Goal: Information Seeking & Learning: Learn about a topic

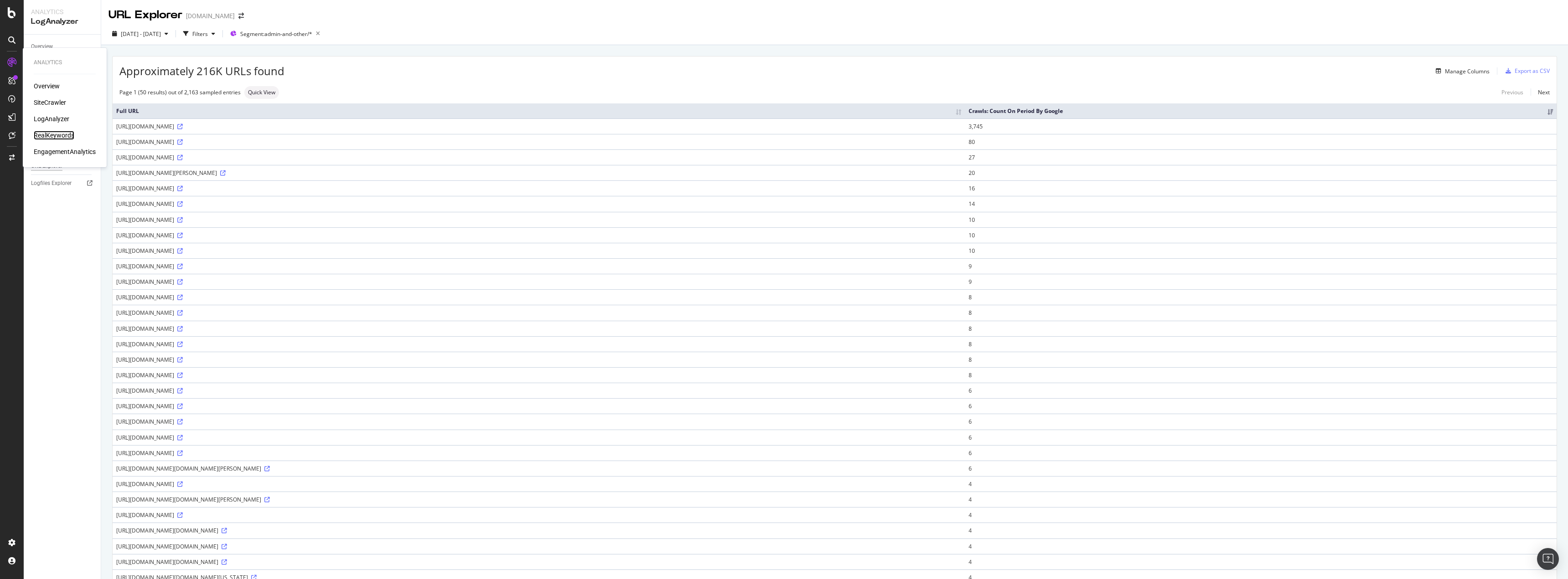
click at [41, 133] on div "RealKeywords" at bounding box center [54, 135] width 41 height 9
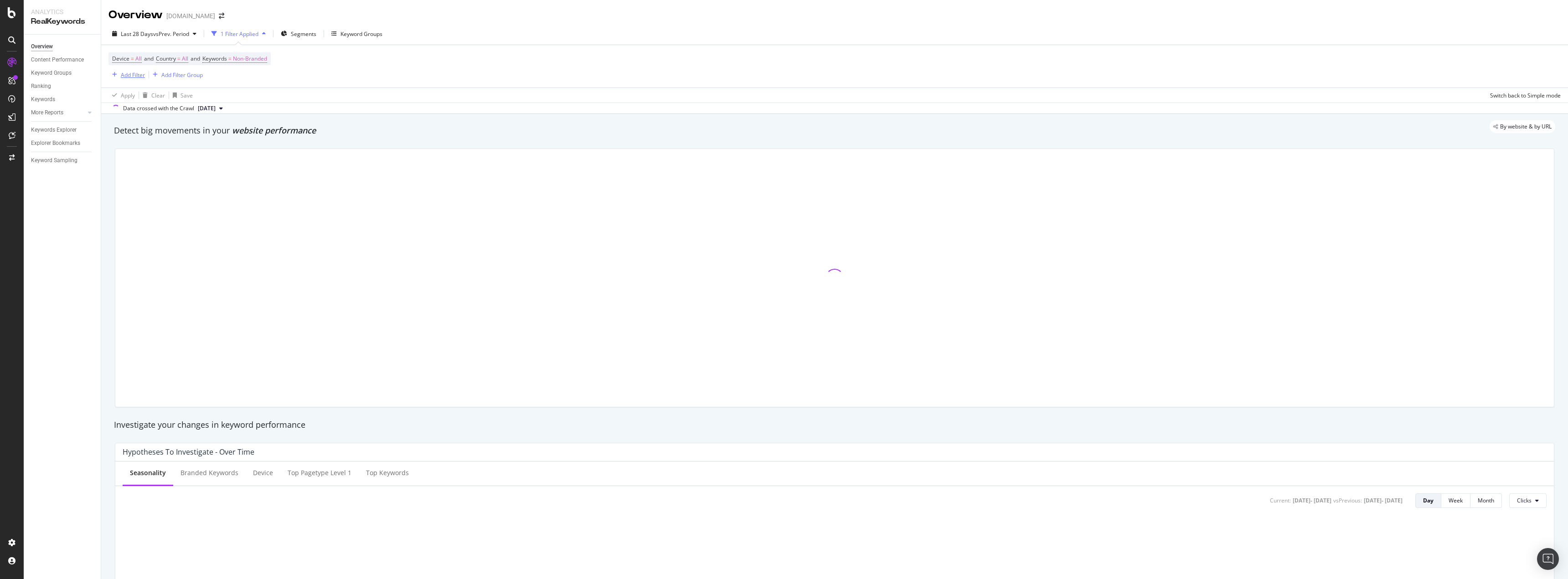
click at [130, 72] on div "Add Filter" at bounding box center [133, 75] width 24 height 7
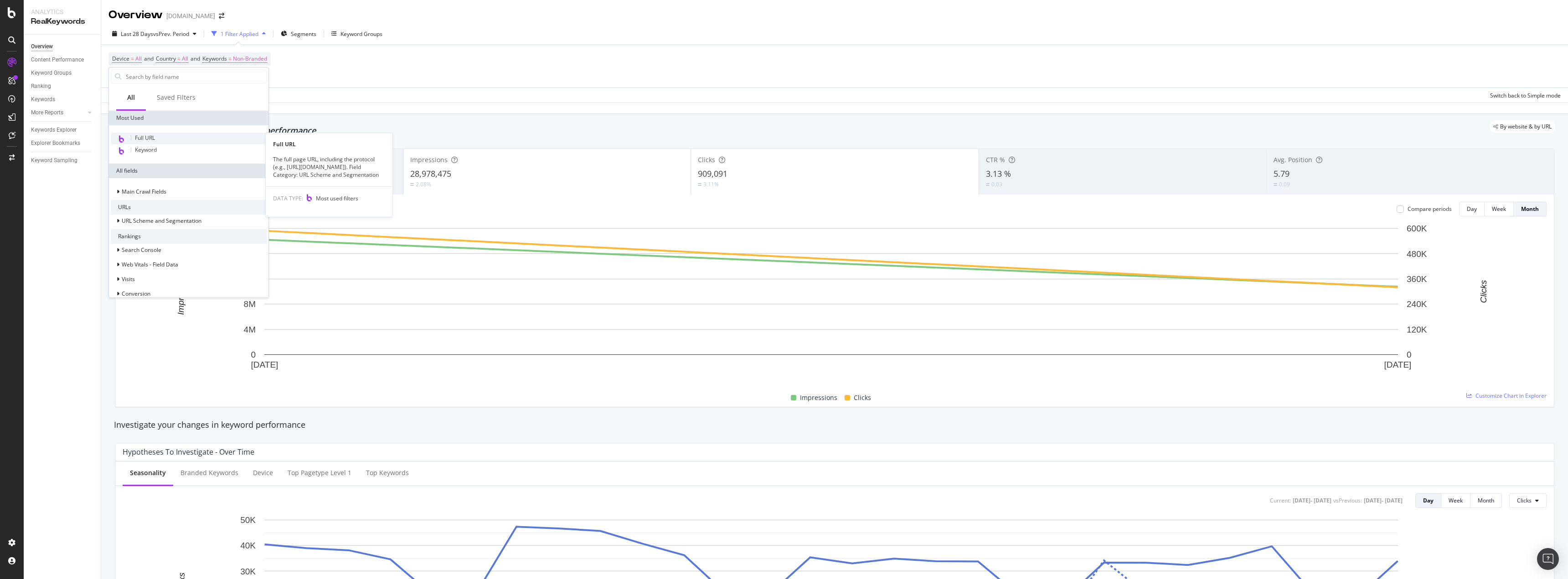
click at [150, 137] on span "Full URL" at bounding box center [144, 138] width 20 height 7
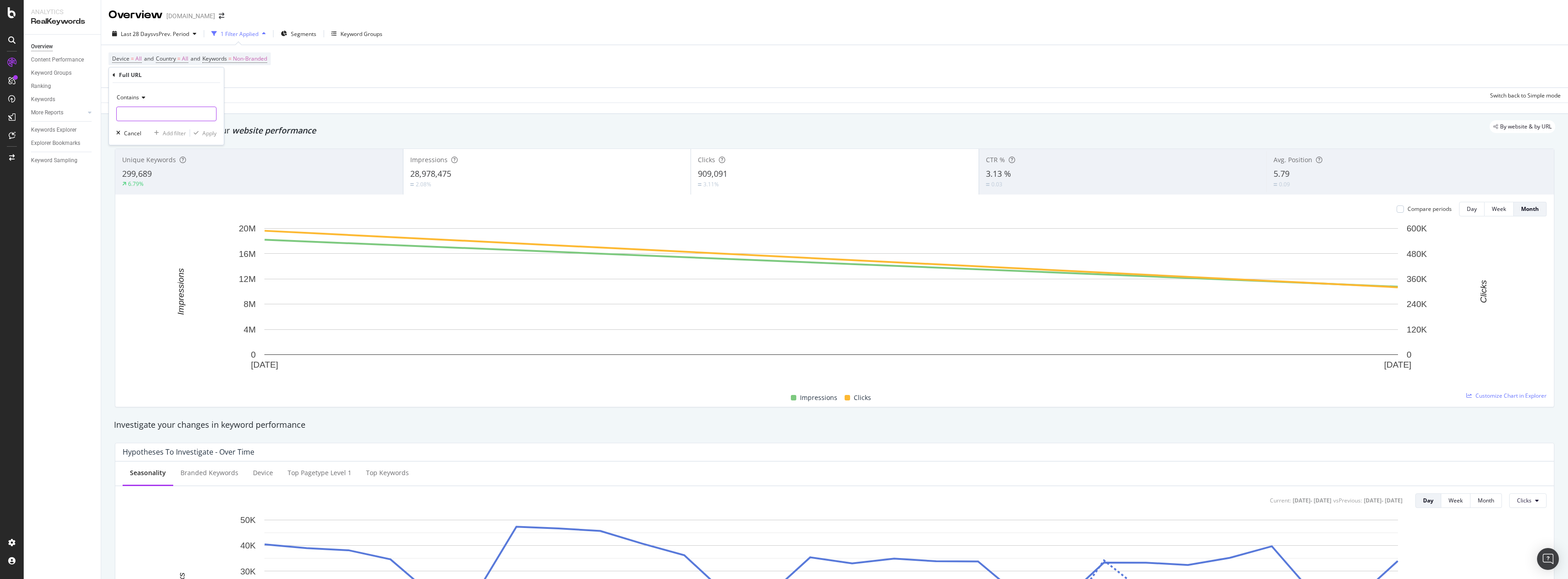
click at [143, 110] on input "text" at bounding box center [166, 114] width 99 height 15
paste input "[URL][DOMAIN_NAME]"
type input "[URL][DOMAIN_NAME]"
click at [211, 133] on div "Apply" at bounding box center [209, 133] width 14 height 7
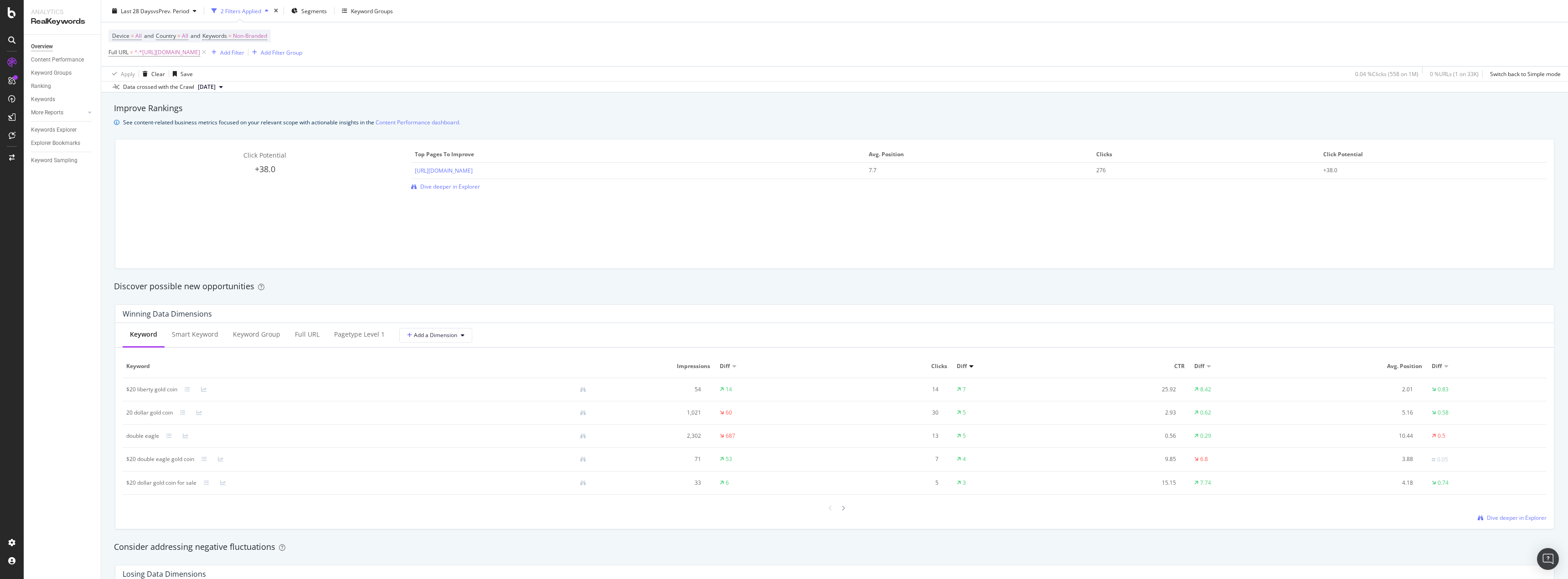
scroll to position [774, 0]
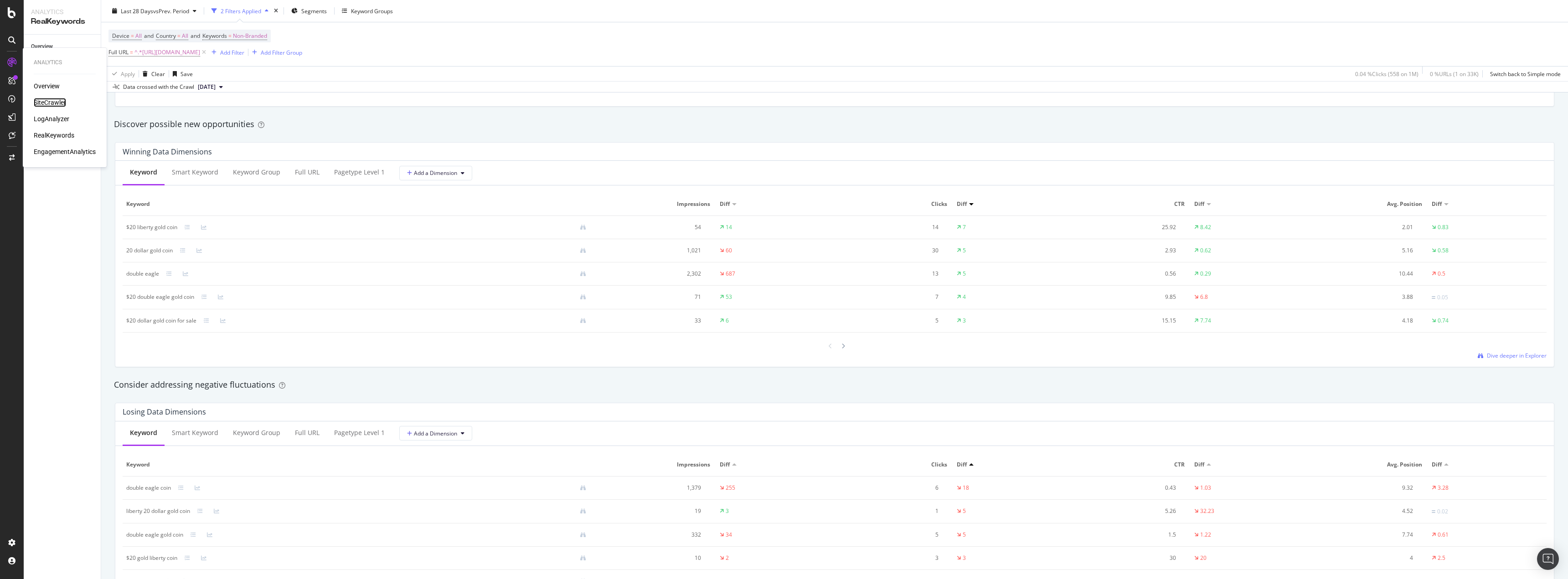
click at [56, 101] on div "SiteCrawler" at bounding box center [50, 102] width 33 height 9
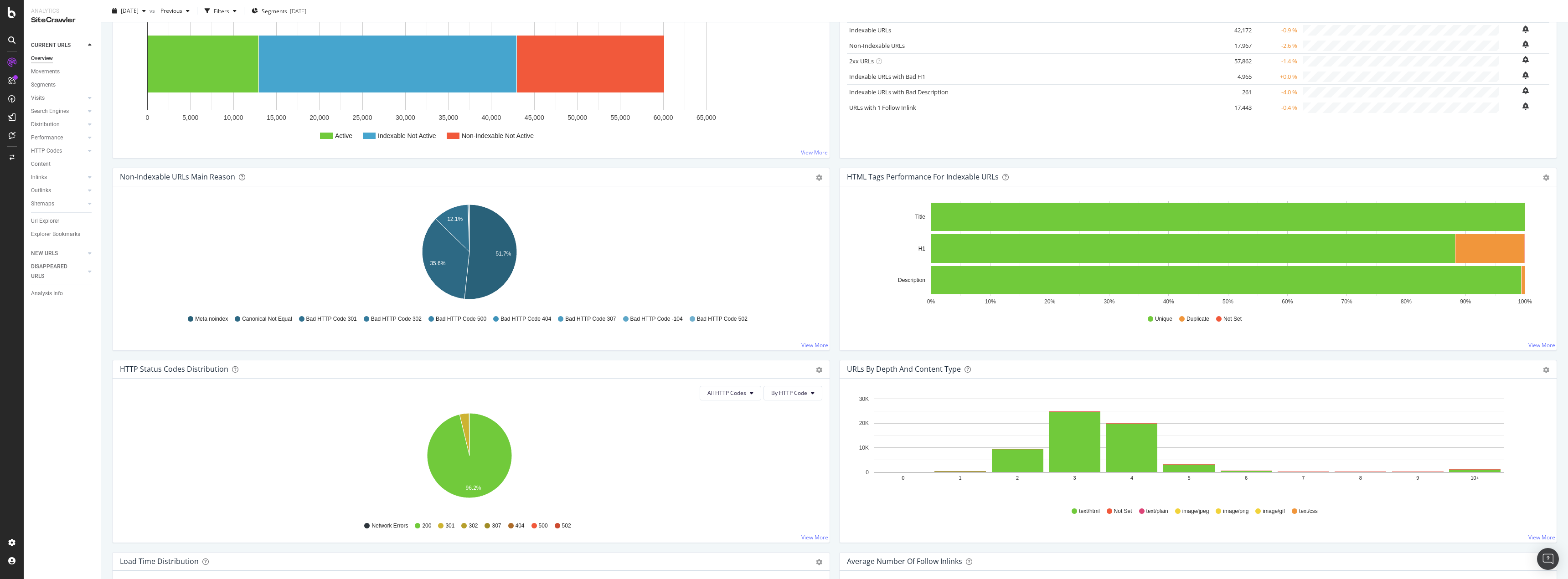
scroll to position [13, 0]
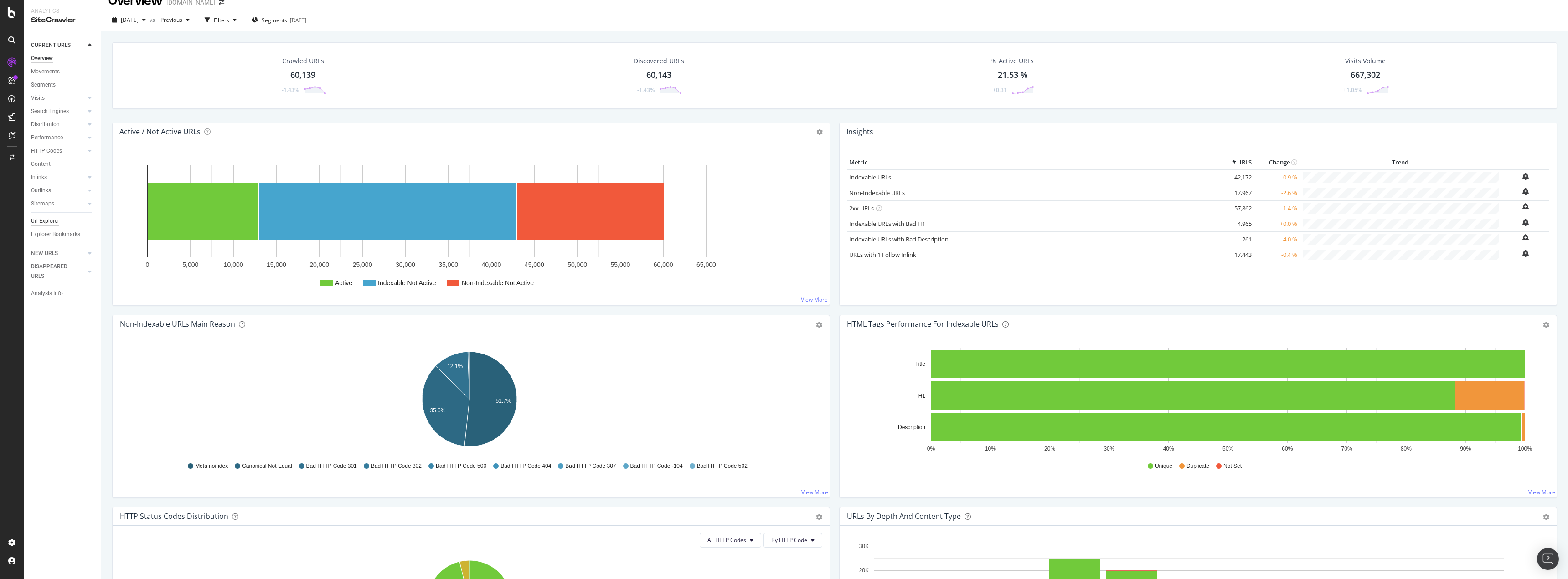
click at [47, 219] on div "Url Explorer" at bounding box center [45, 221] width 28 height 10
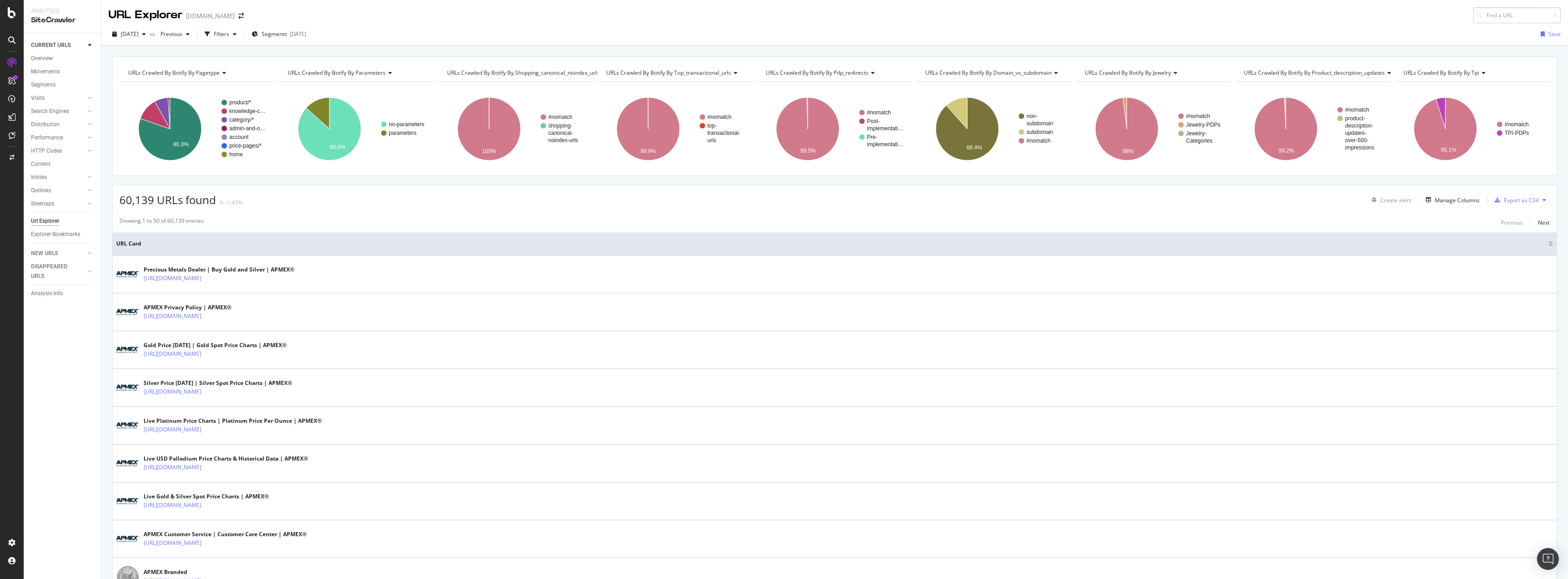
click at [1488, 16] on input at bounding box center [1517, 16] width 87 height 16
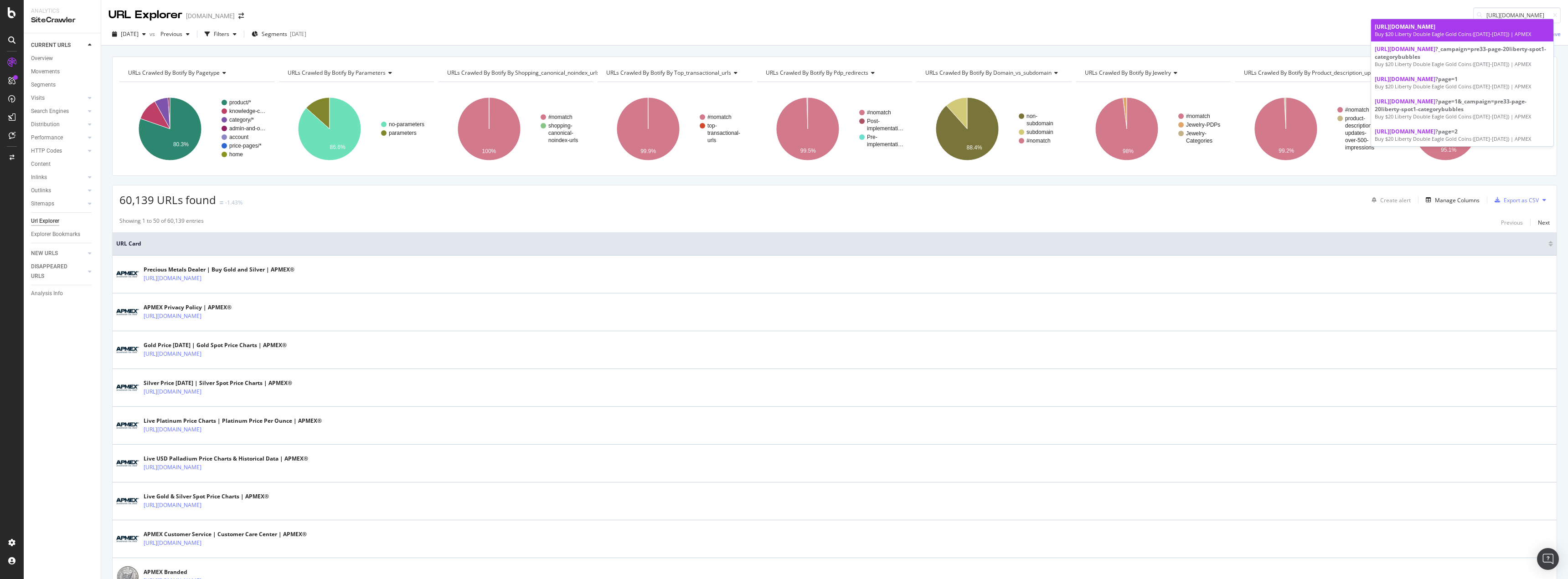
type input "[URL][DOMAIN_NAME]"
click at [1435, 29] on span "[URL][DOMAIN_NAME]" at bounding box center [1405, 27] width 61 height 7
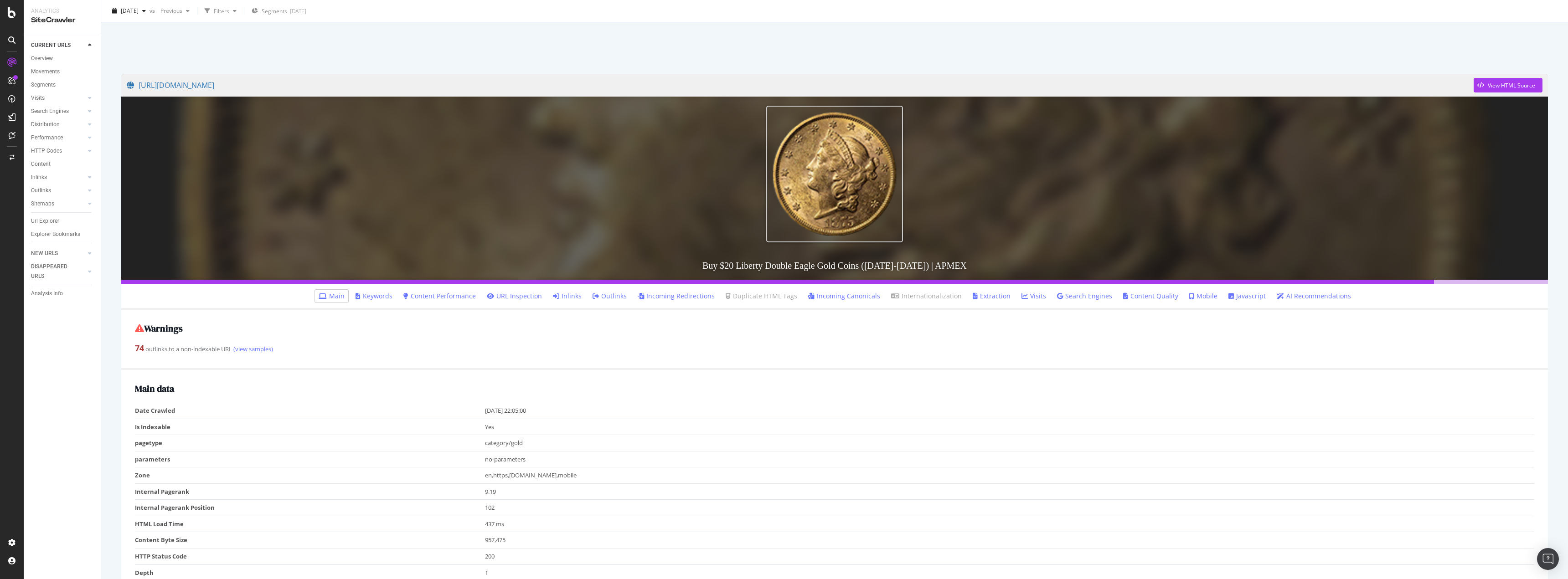
scroll to position [46, 0]
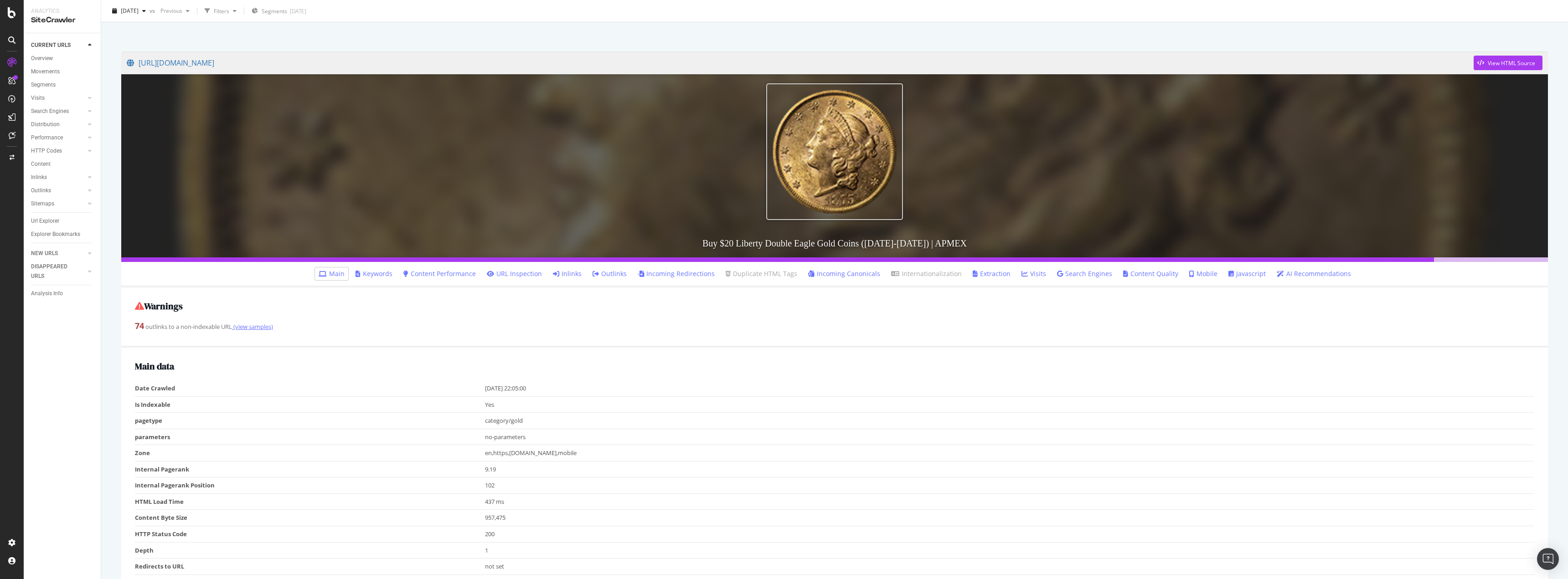
click at [264, 326] on link "(view samples)" at bounding box center [252, 327] width 41 height 8
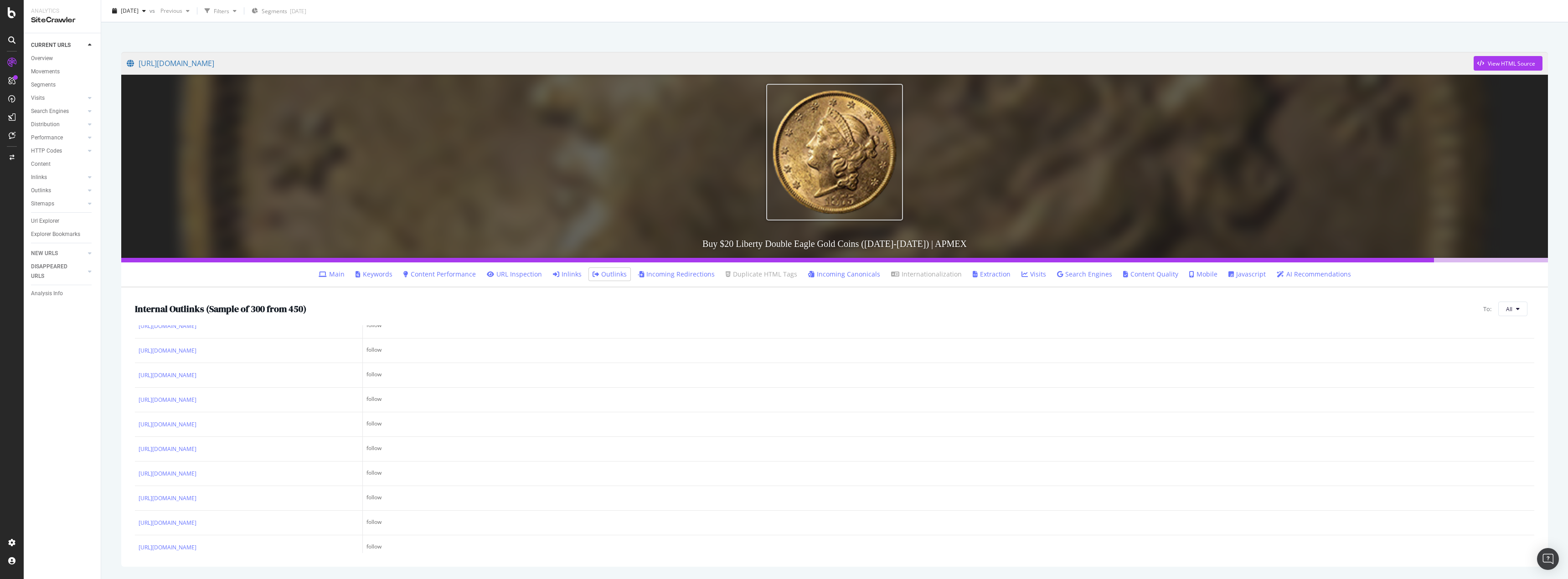
scroll to position [1503, 0]
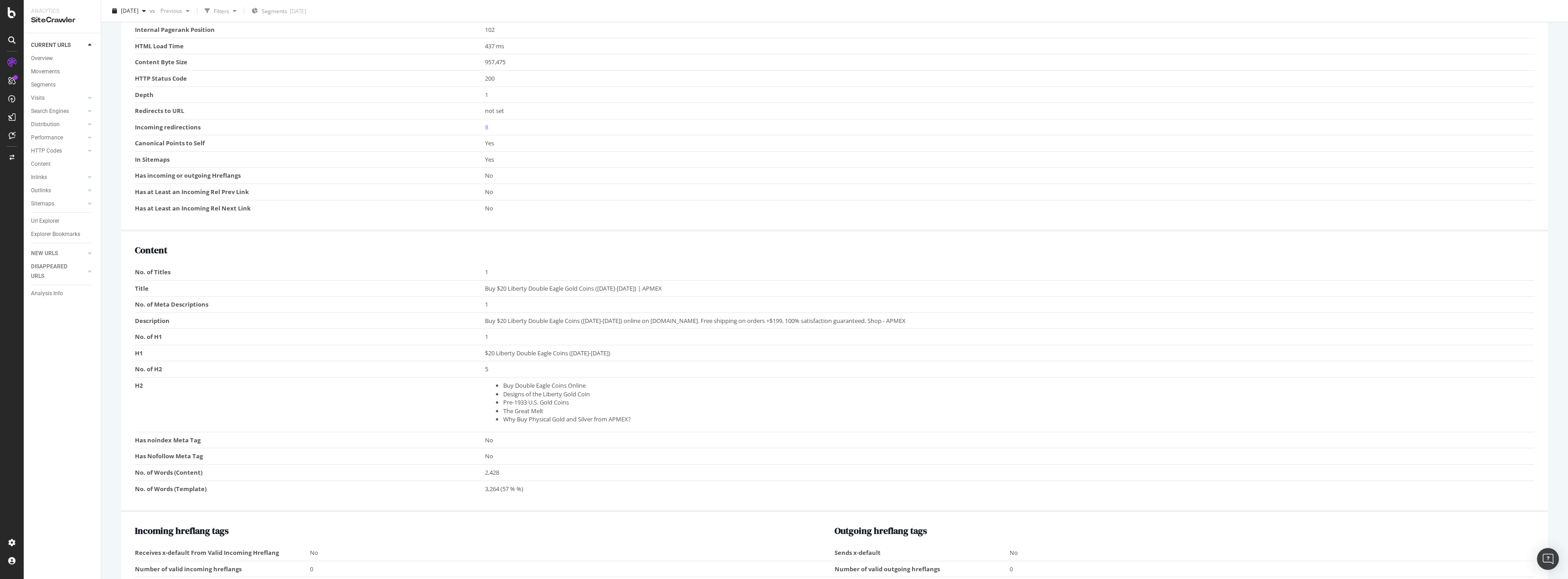
scroll to position [455, 0]
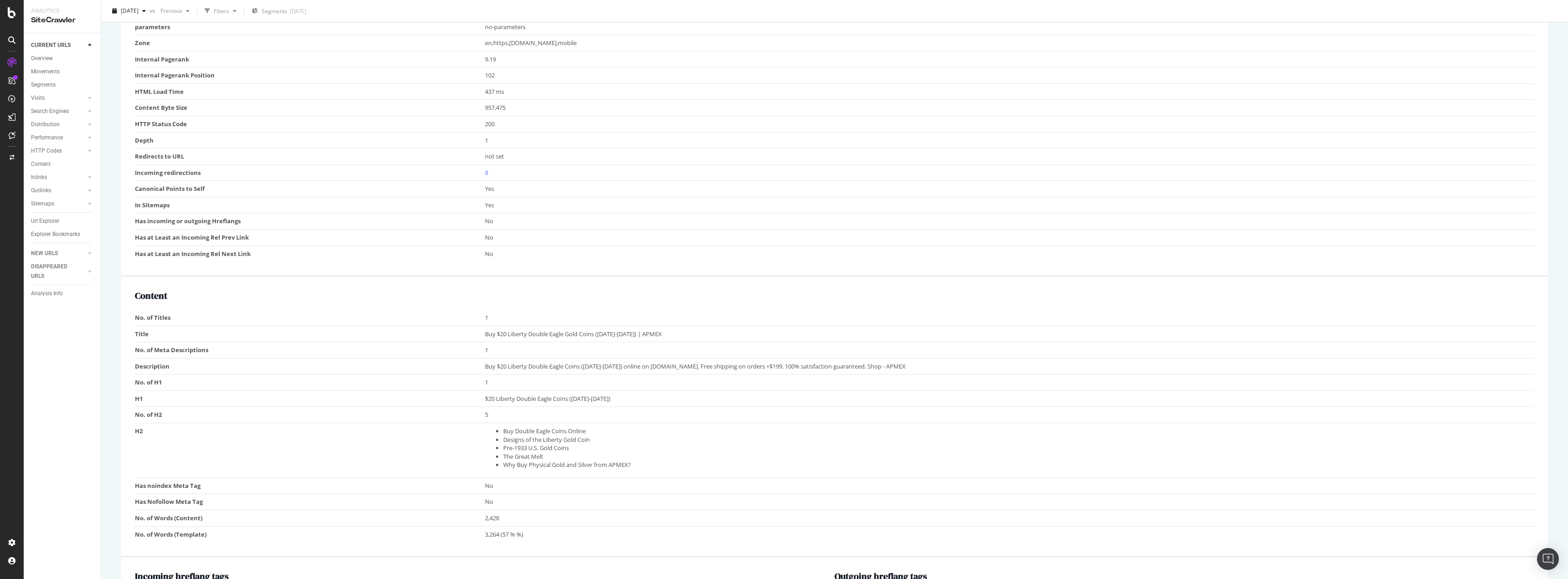
click at [517, 334] on span "Buy $20 Liberty Double Eagle Gold Coins ([DATE]-[DATE]) | APMEX" at bounding box center [574, 333] width 177 height 8
click at [518, 334] on span "Buy $20 Liberty Double Eagle Gold Coins ([DATE]-[DATE]) | APMEX" at bounding box center [574, 333] width 177 height 8
click at [517, 334] on span "Buy $20 Liberty Double Eagle Gold Coins ([DATE]-[DATE]) | APMEX" at bounding box center [574, 333] width 177 height 8
click at [506, 363] on span "Buy $20 Liberty Double Eagle Coins ([DATE]-[DATE]) online on [DOMAIN_NAME]. Fre…" at bounding box center [696, 366] width 421 height 8
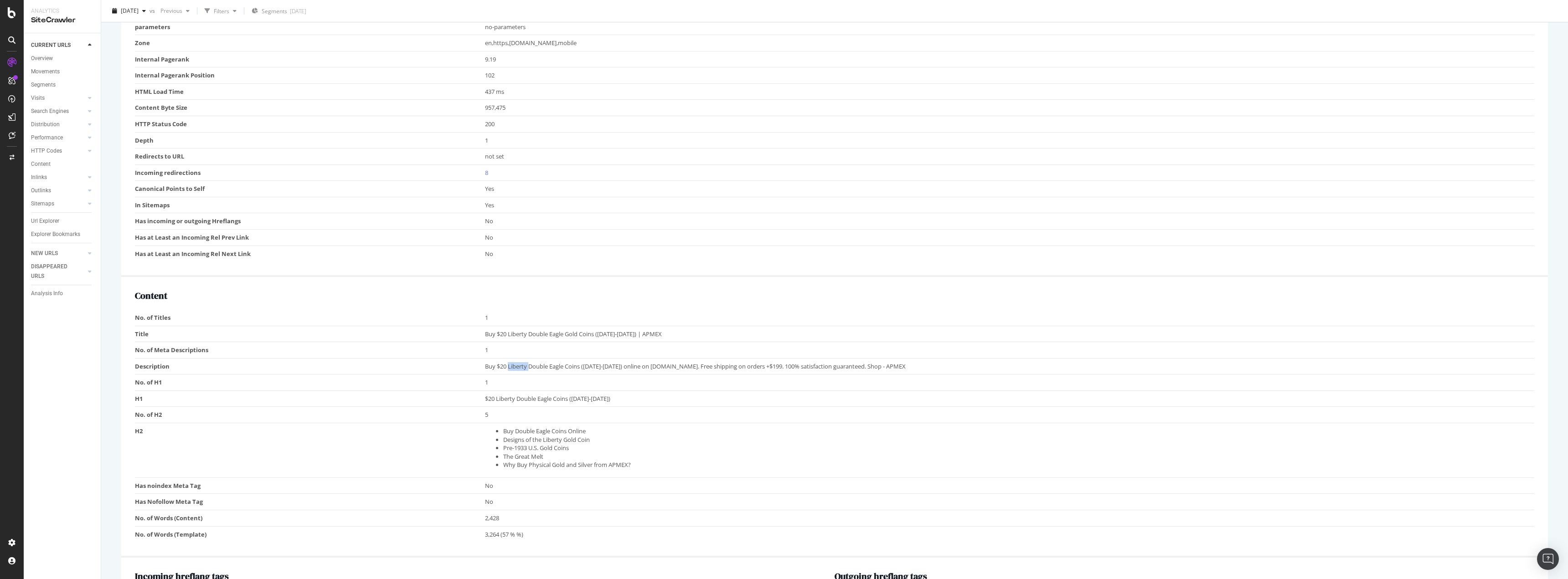
click at [506, 363] on span "Buy $20 Liberty Double Eagle Coins ([DATE]-[DATE]) online on [DOMAIN_NAME]. Fre…" at bounding box center [696, 366] width 421 height 8
click at [502, 403] on td "$20 Liberty Double Eagle Coins ([DATE]-[DATE])" at bounding box center [1010, 398] width 1050 height 16
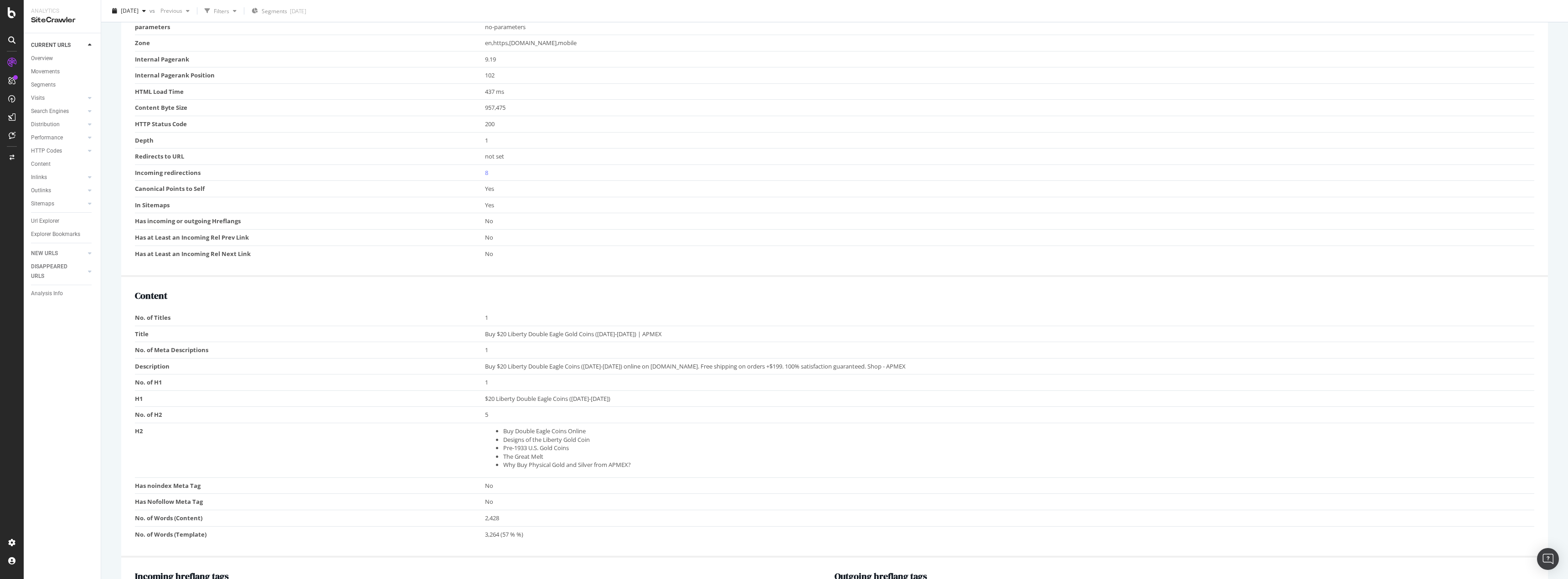
click at [416, 397] on td "H1" at bounding box center [310, 398] width 350 height 16
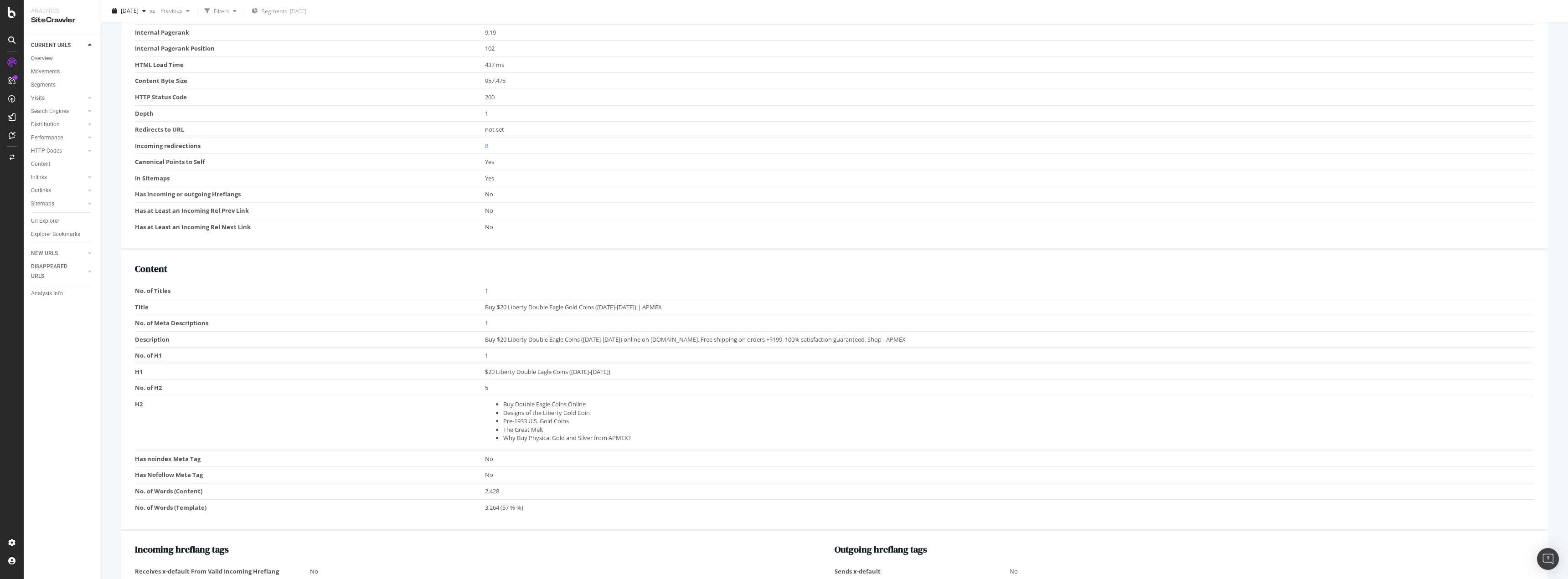
drag, startPoint x: 426, startPoint y: 371, endPoint x: 430, endPoint y: 386, distance: 15.5
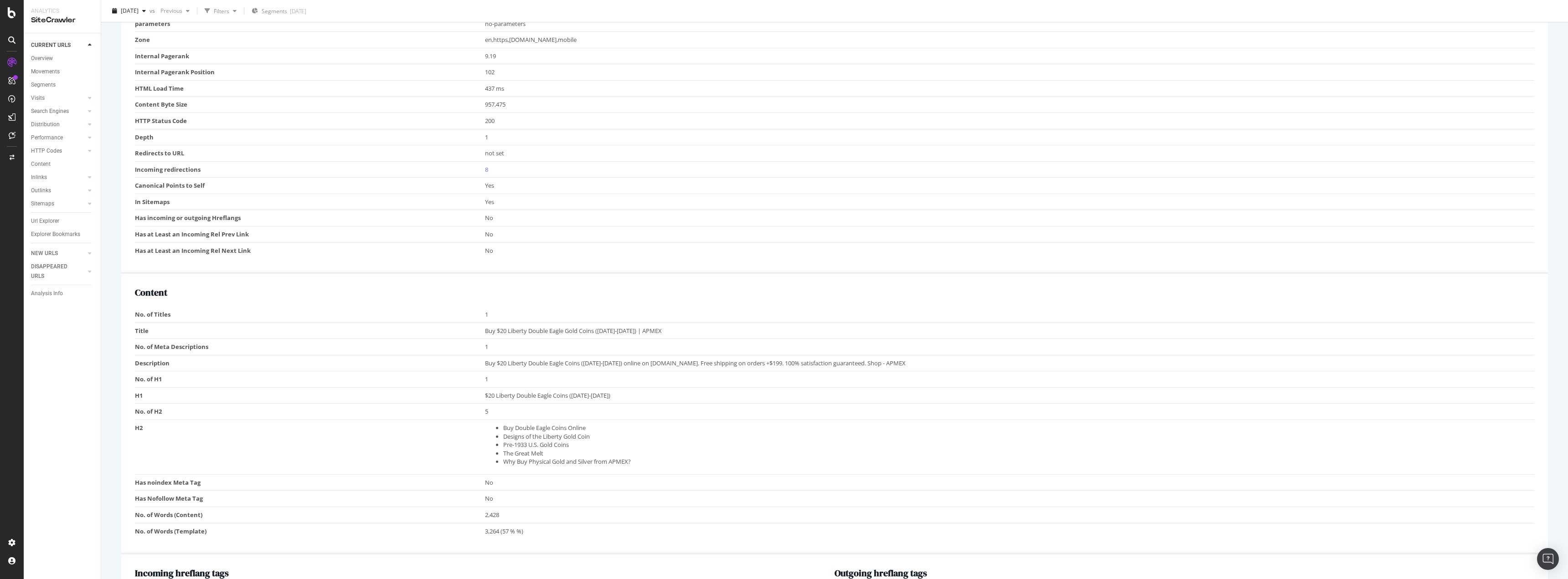
scroll to position [185, 0]
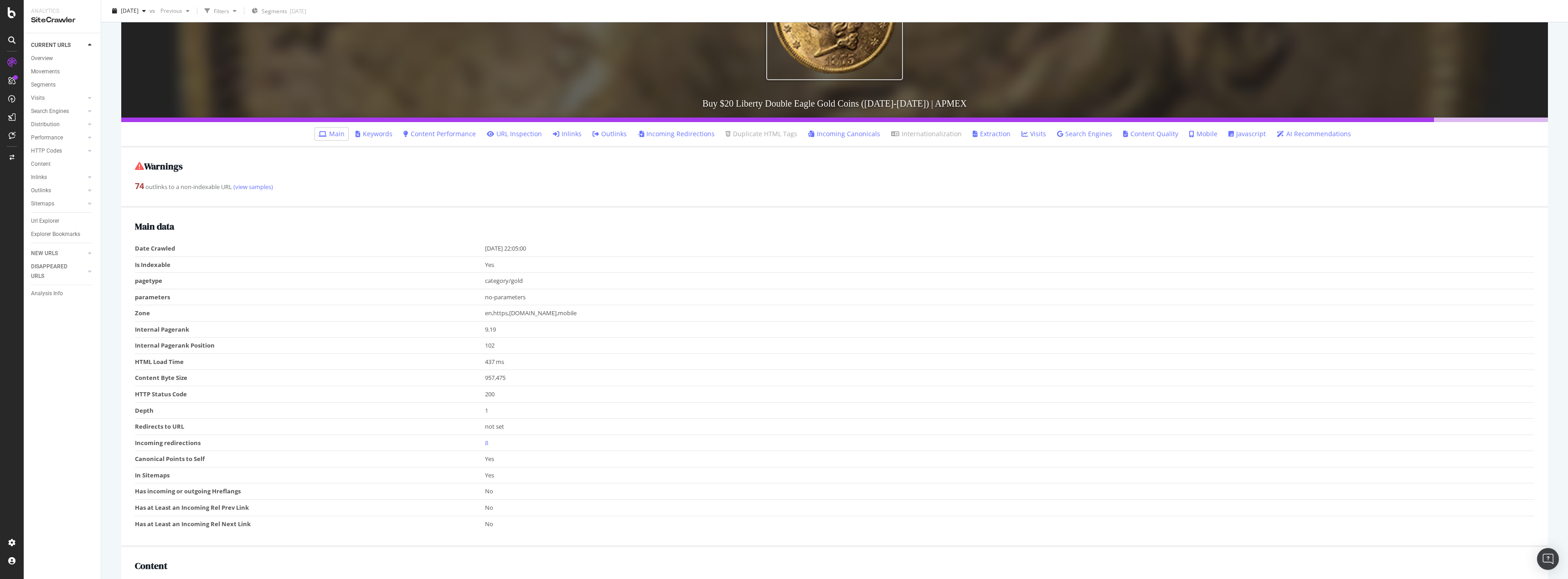
click at [381, 135] on link "Keywords" at bounding box center [374, 134] width 37 height 9
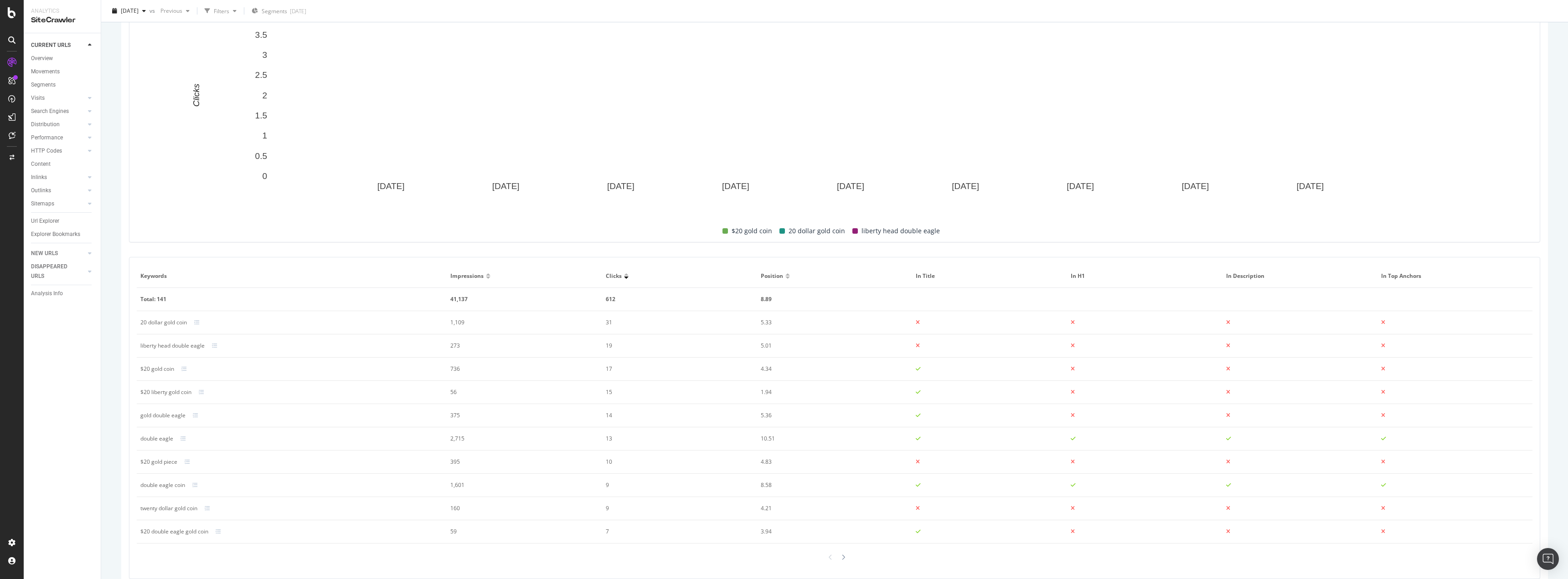
scroll to position [403, 0]
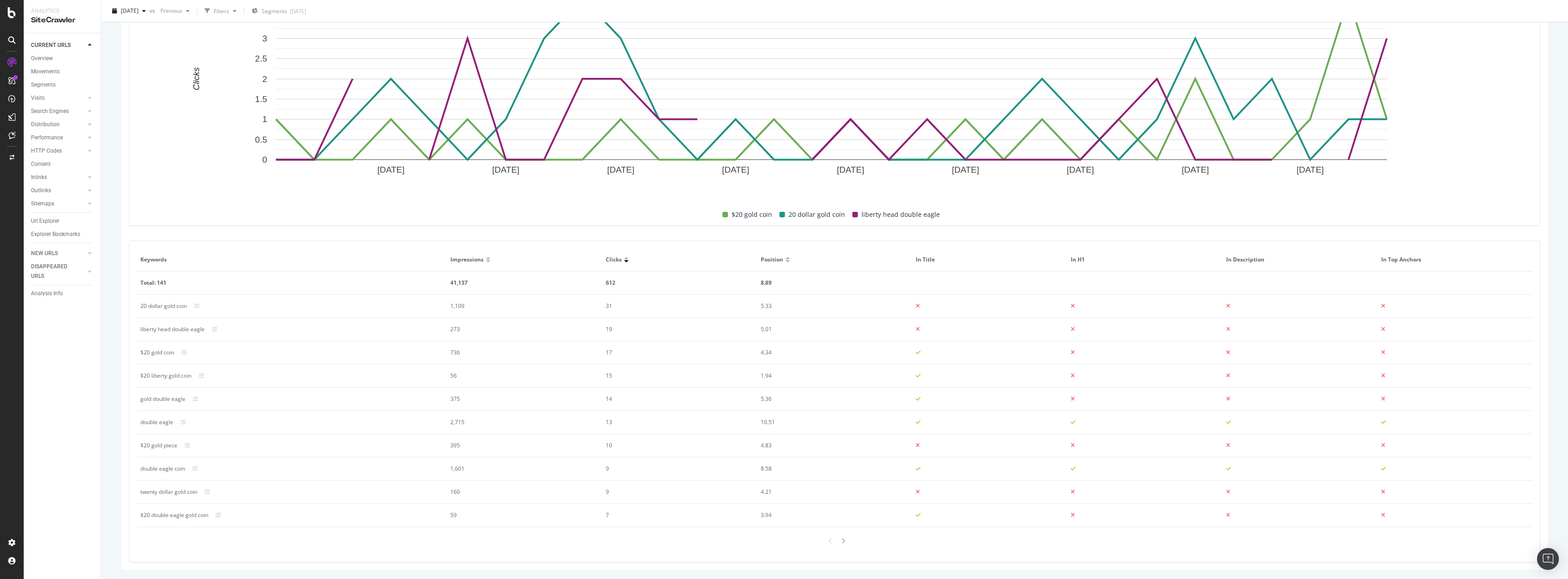
click at [488, 261] on div at bounding box center [488, 261] width 4 height 2
click at [768, 305] on div "10.51" at bounding box center [828, 306] width 133 height 8
click at [759, 316] on td "10.51" at bounding box center [834, 306] width 155 height 23
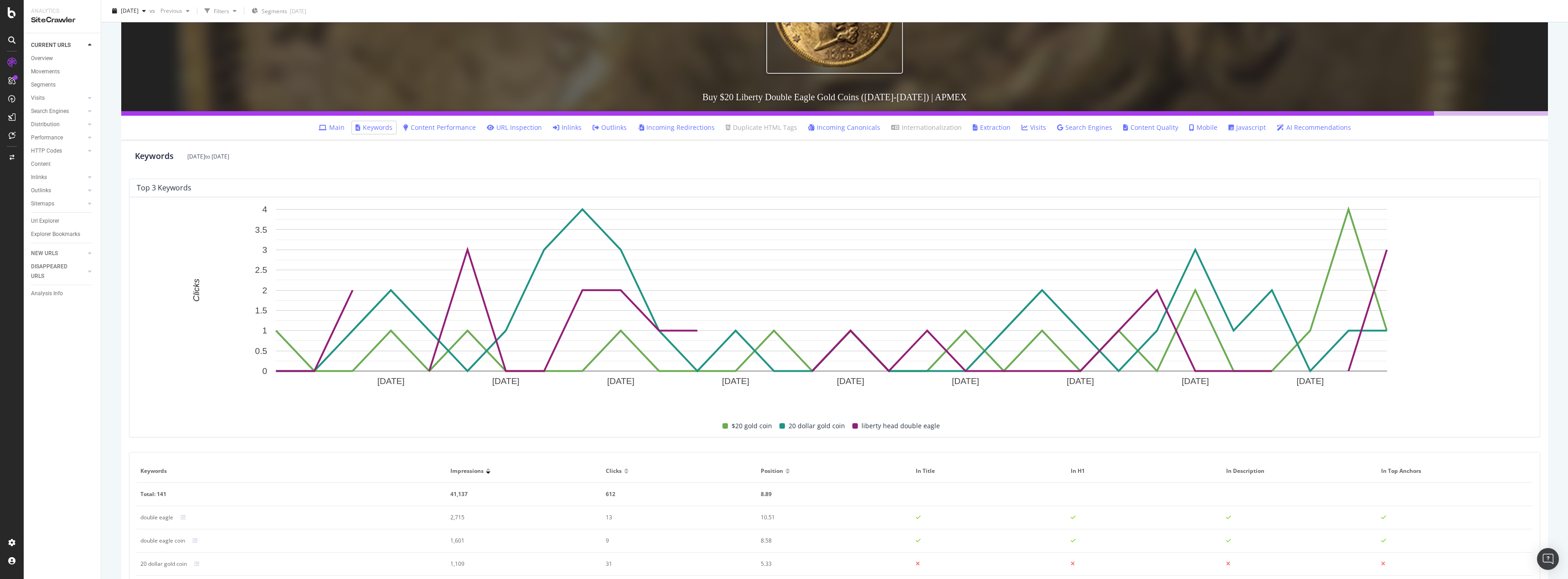
scroll to position [175, 0]
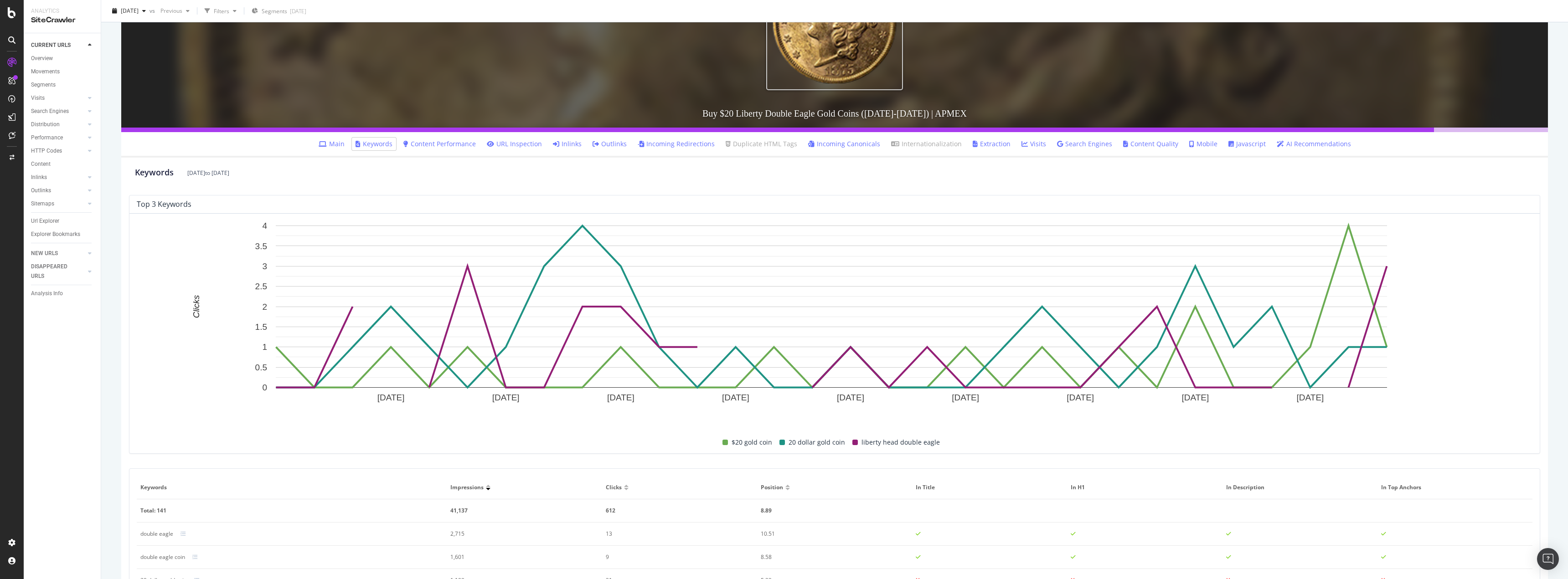
click at [463, 140] on link "Content Performance" at bounding box center [439, 144] width 73 height 9
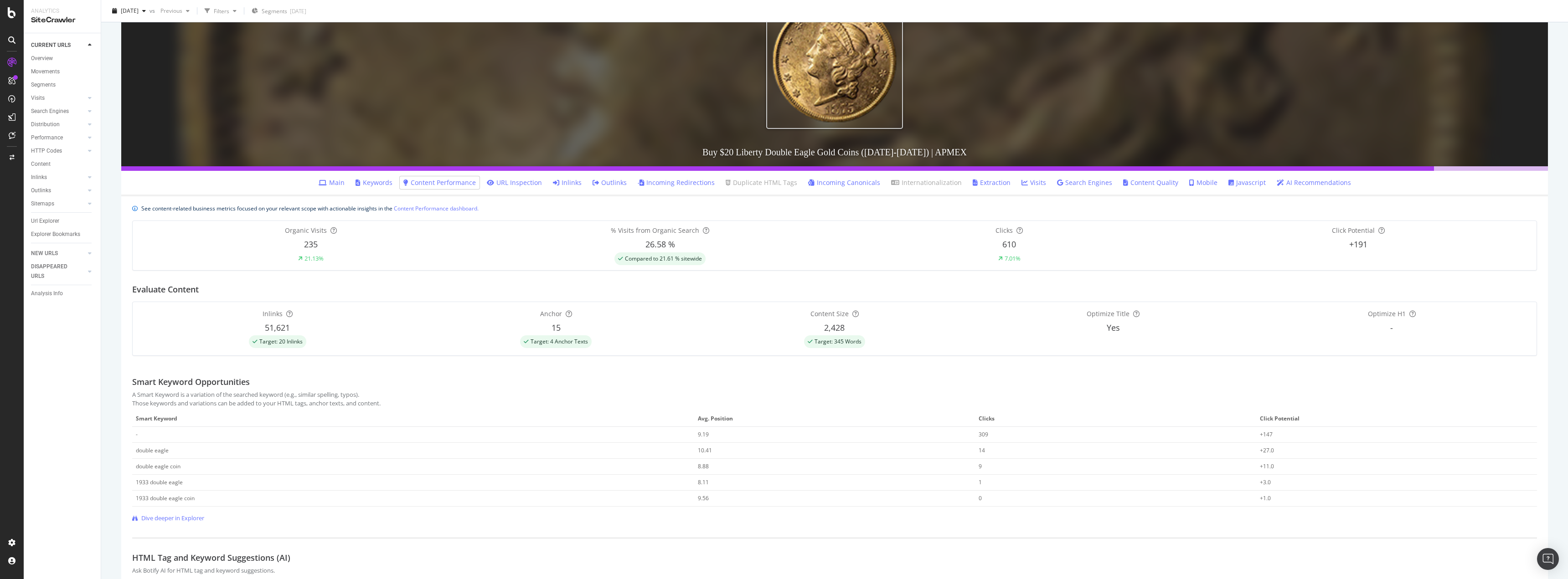
scroll to position [190, 0]
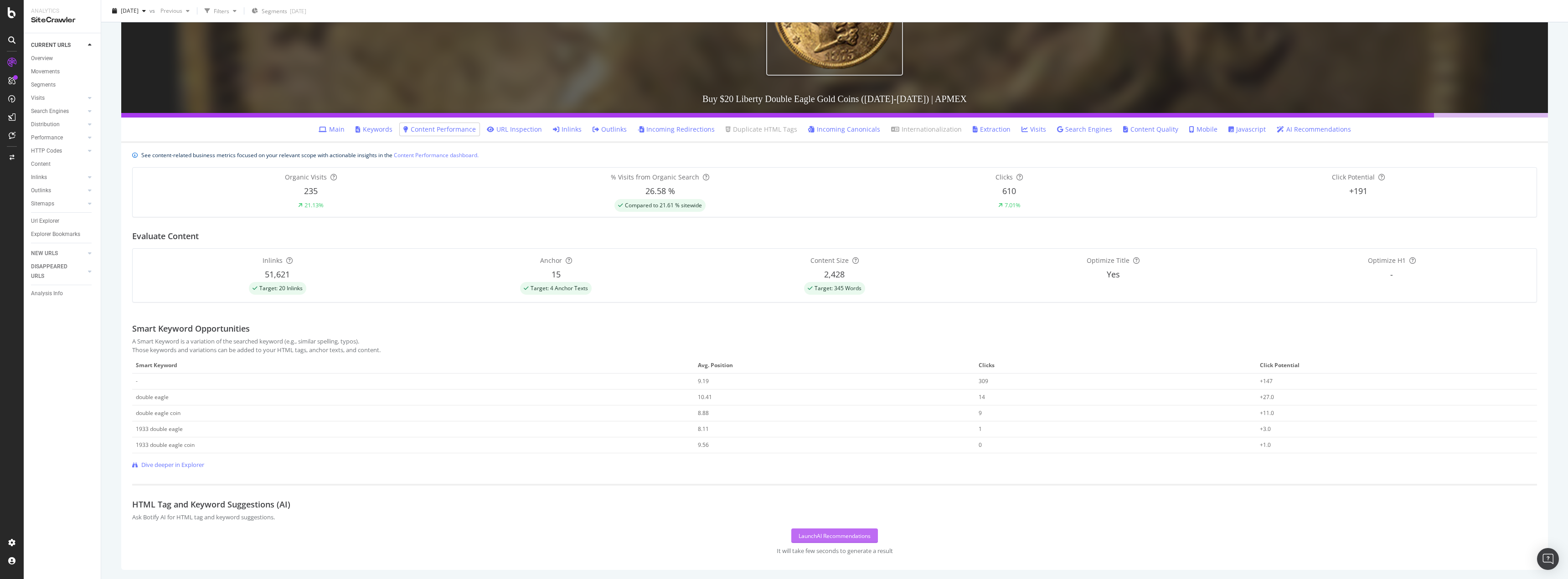
click at [848, 535] on div "Launch AI Recommendations" at bounding box center [834, 535] width 72 height 7
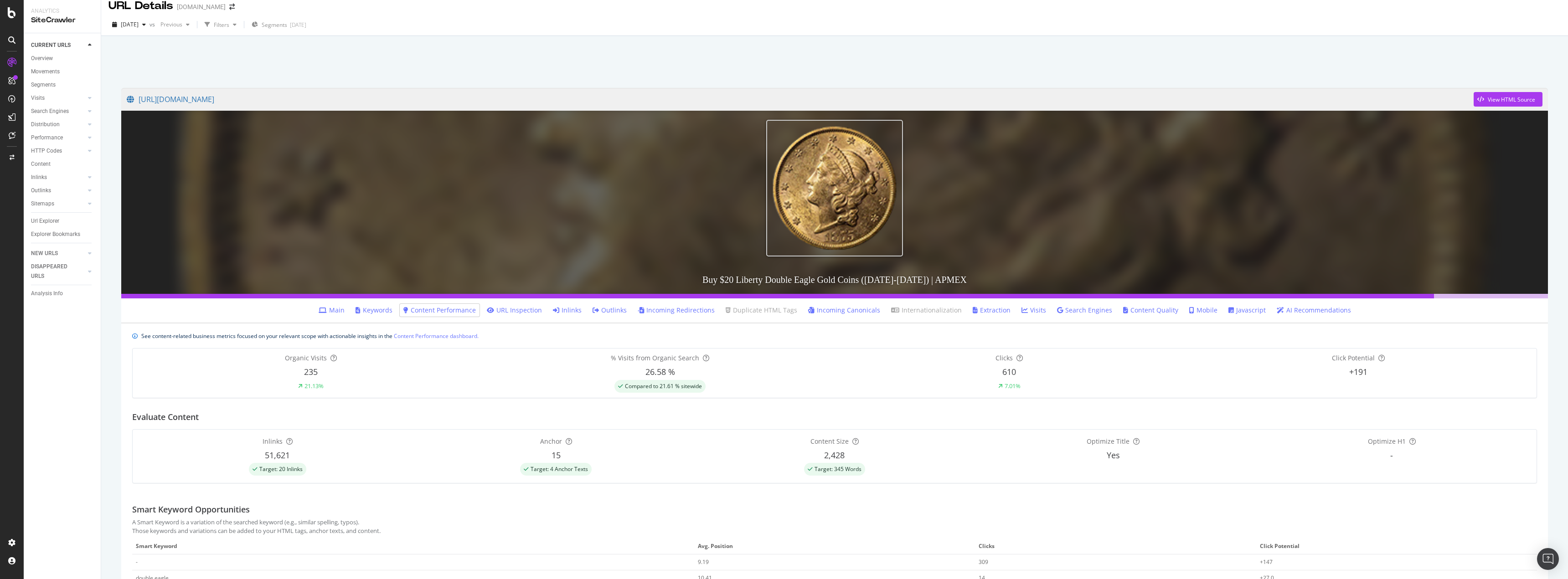
scroll to position [0, 0]
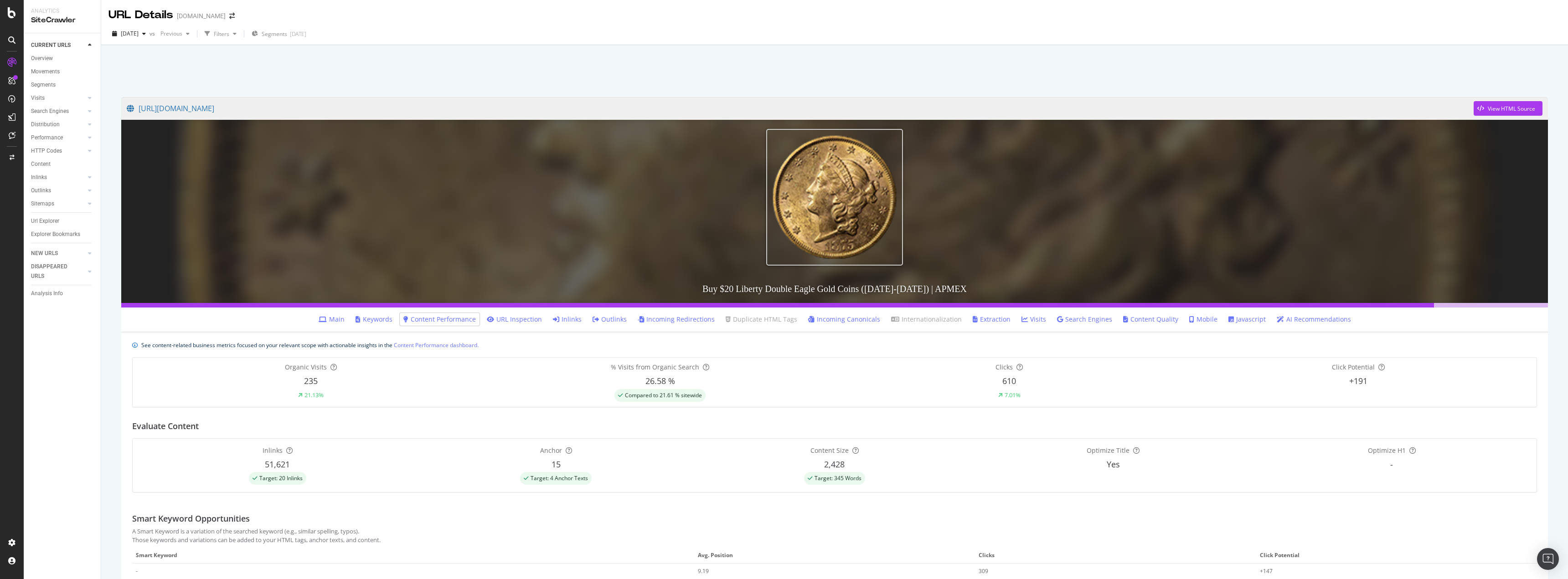
click at [525, 319] on link "URL Inspection" at bounding box center [514, 319] width 55 height 9
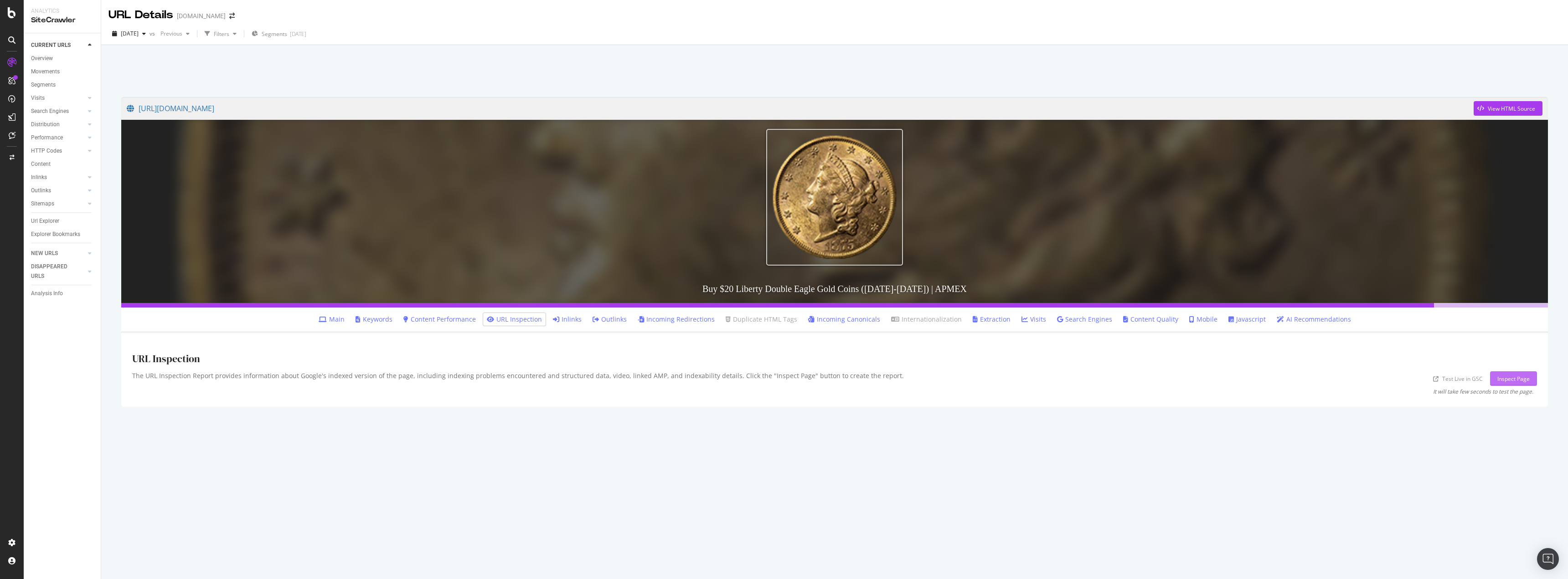
click at [1503, 379] on div "Inspect Page" at bounding box center [1514, 378] width 33 height 7
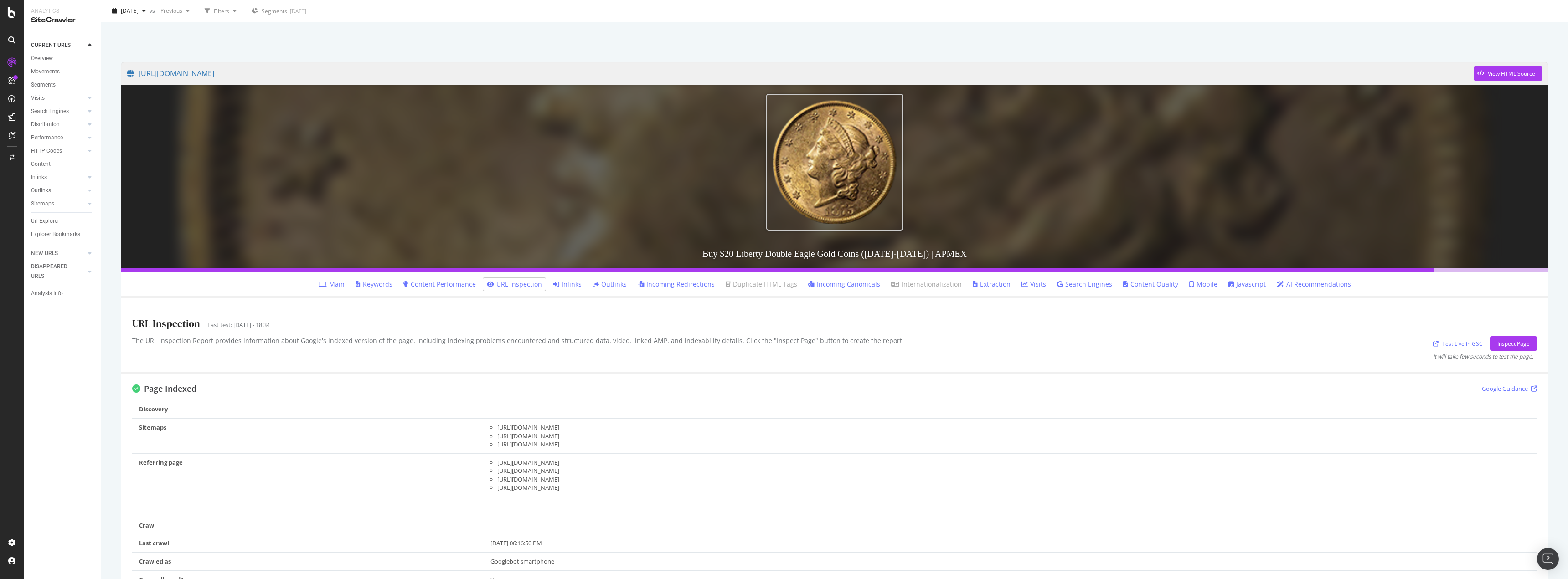
scroll to position [7, 0]
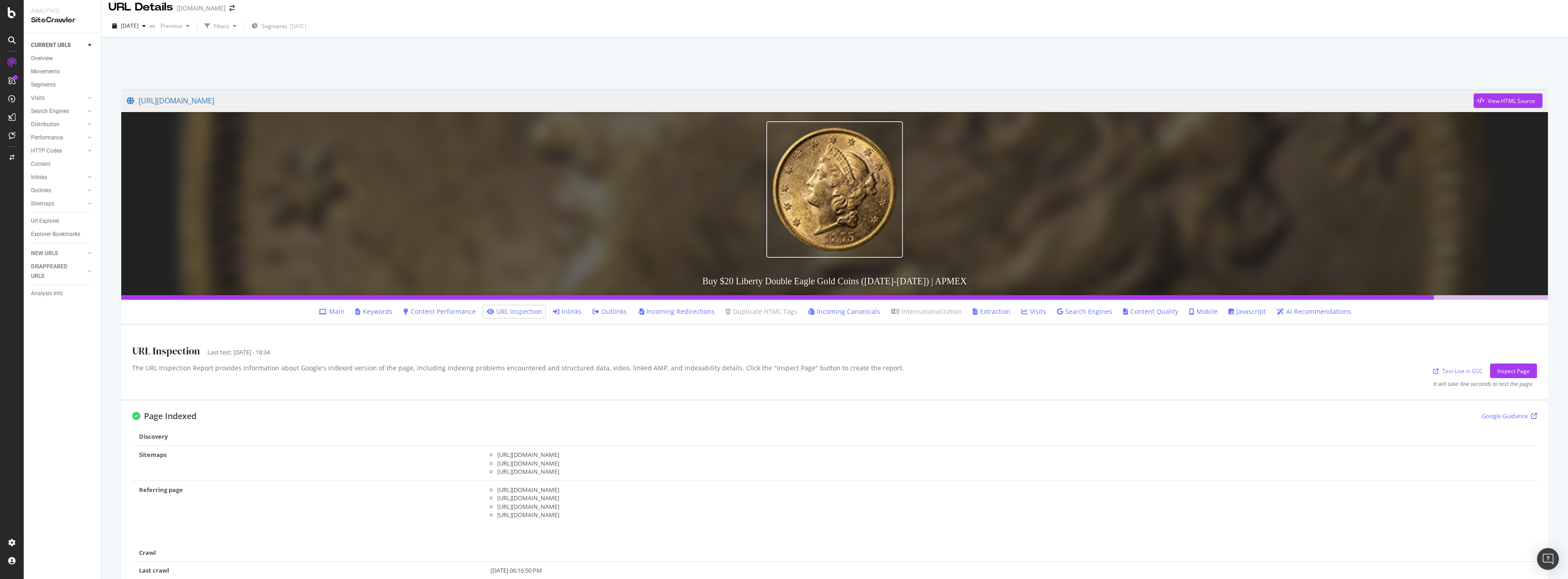
click at [1125, 311] on link "Content Quality" at bounding box center [1151, 312] width 55 height 9
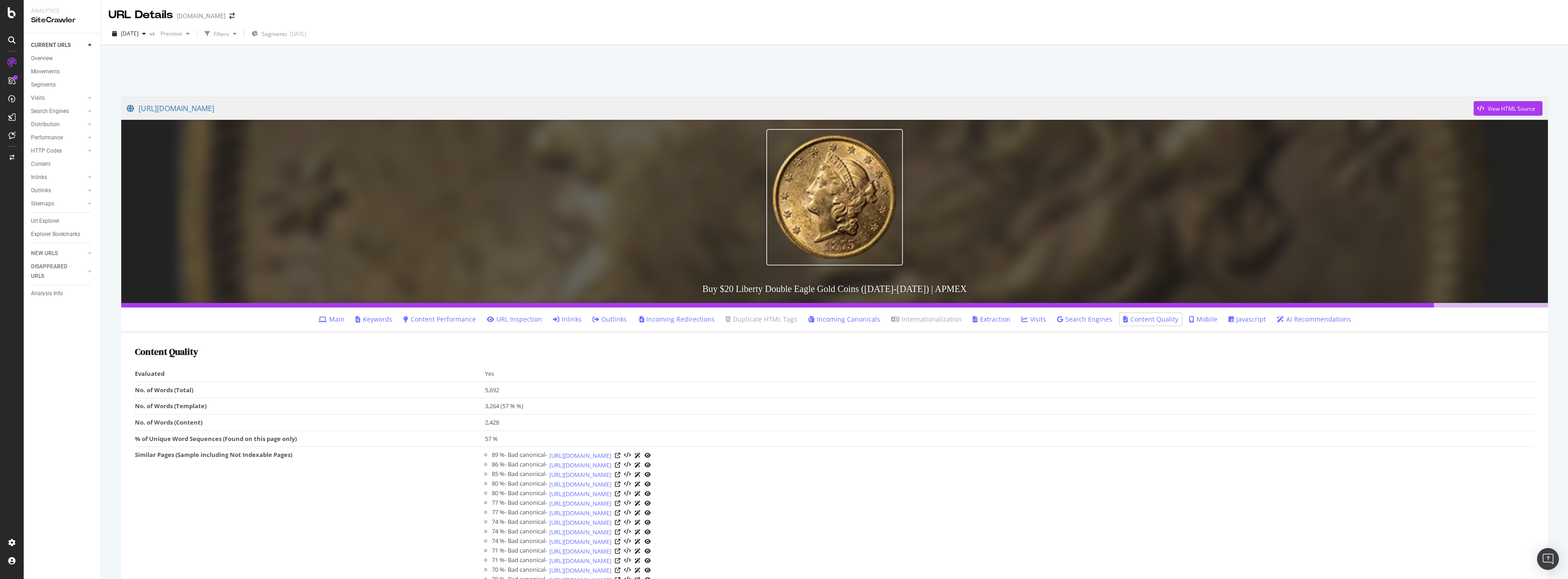
scroll to position [45, 0]
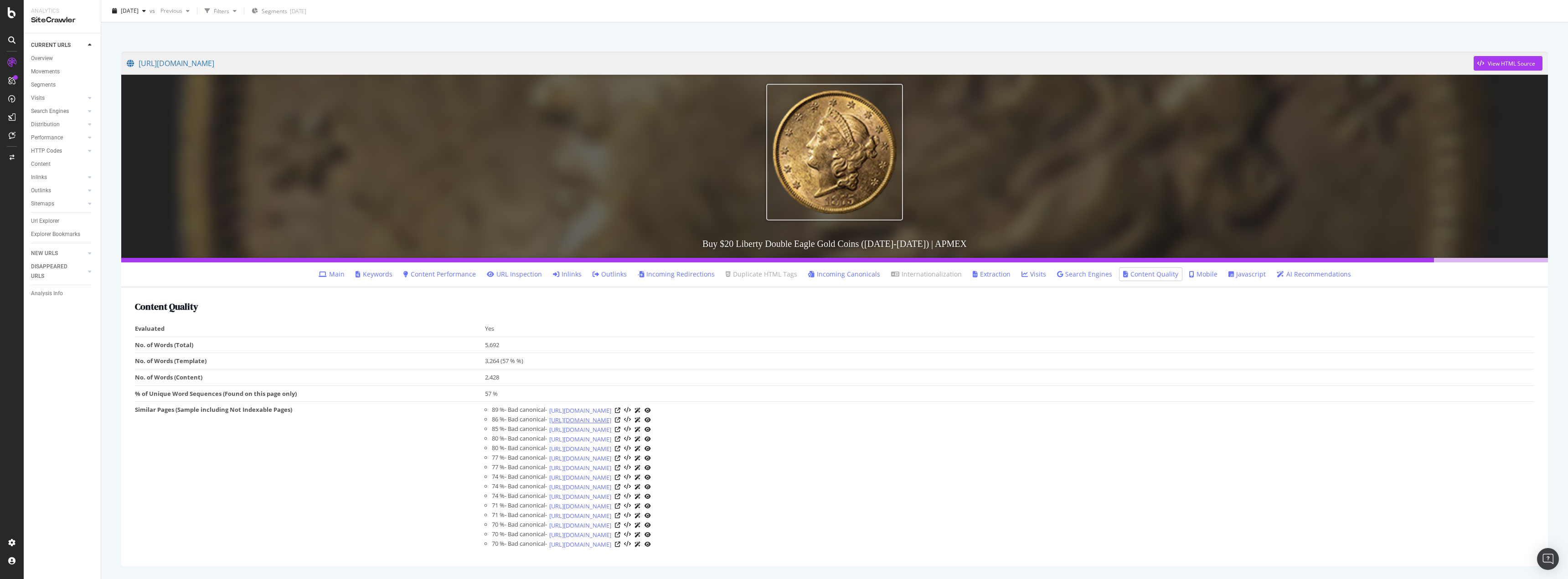
click at [611, 418] on link "[URL][DOMAIN_NAME]" at bounding box center [580, 420] width 62 height 9
click at [620, 449] on icon at bounding box center [617, 448] width 5 height 5
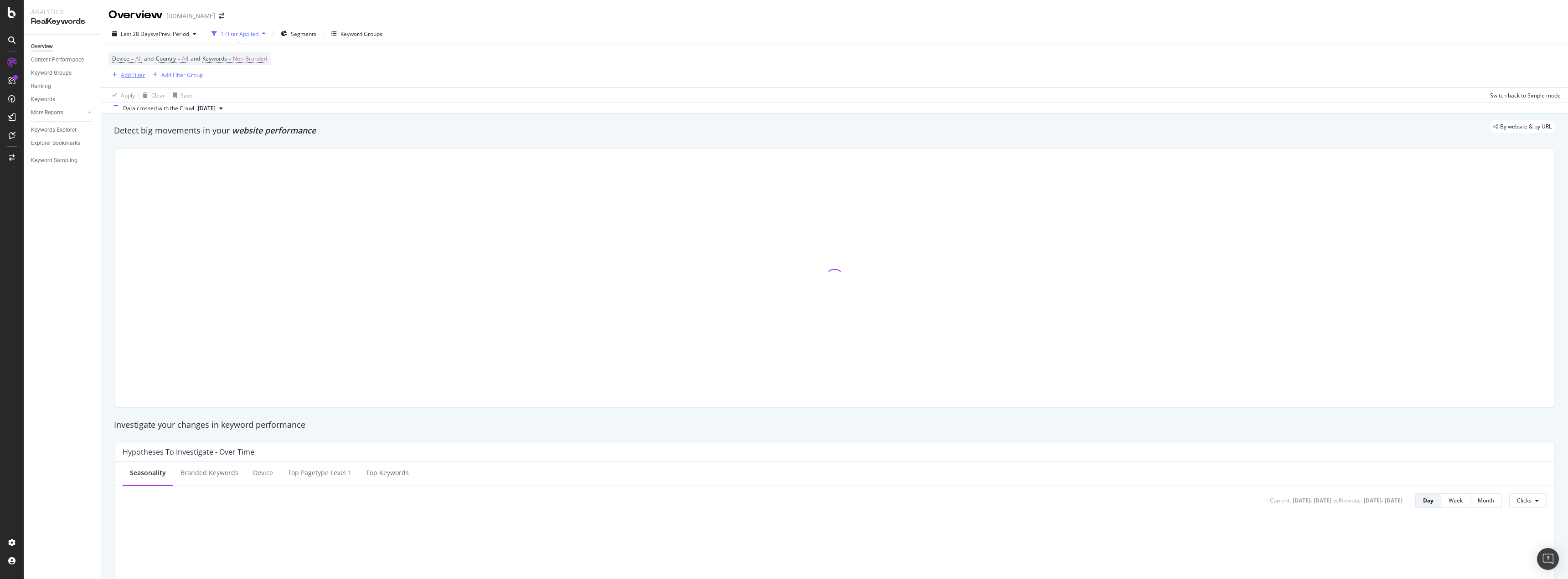
click at [131, 77] on div "Add Filter" at bounding box center [133, 75] width 24 height 7
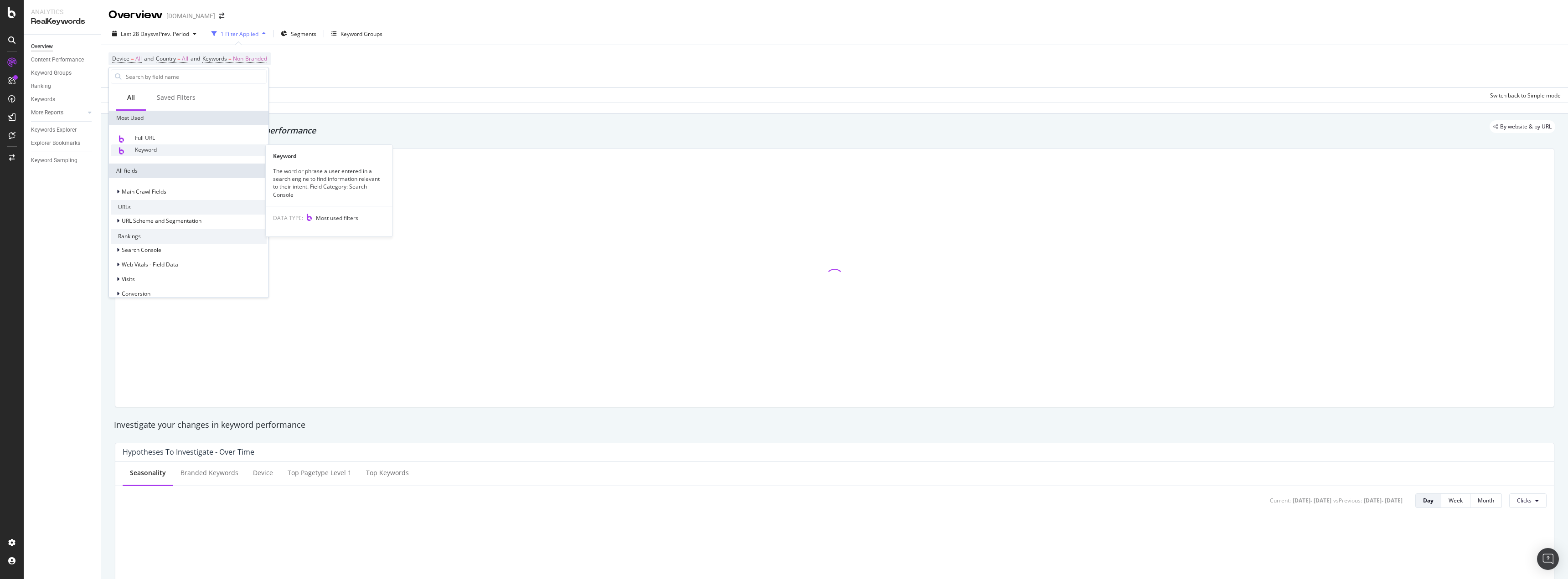
click at [146, 149] on span "Keyword" at bounding box center [146, 150] width 22 height 7
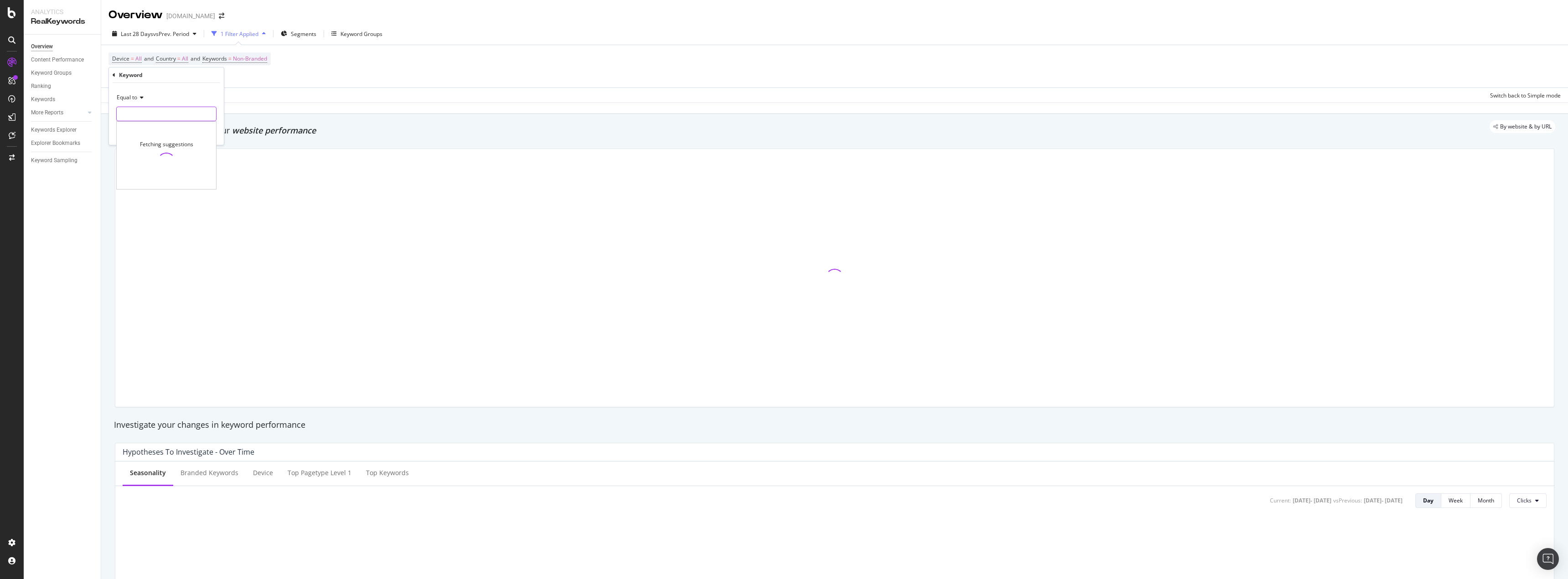
click at [147, 118] on input "text" at bounding box center [166, 114] width 99 height 15
type input "double eagle"
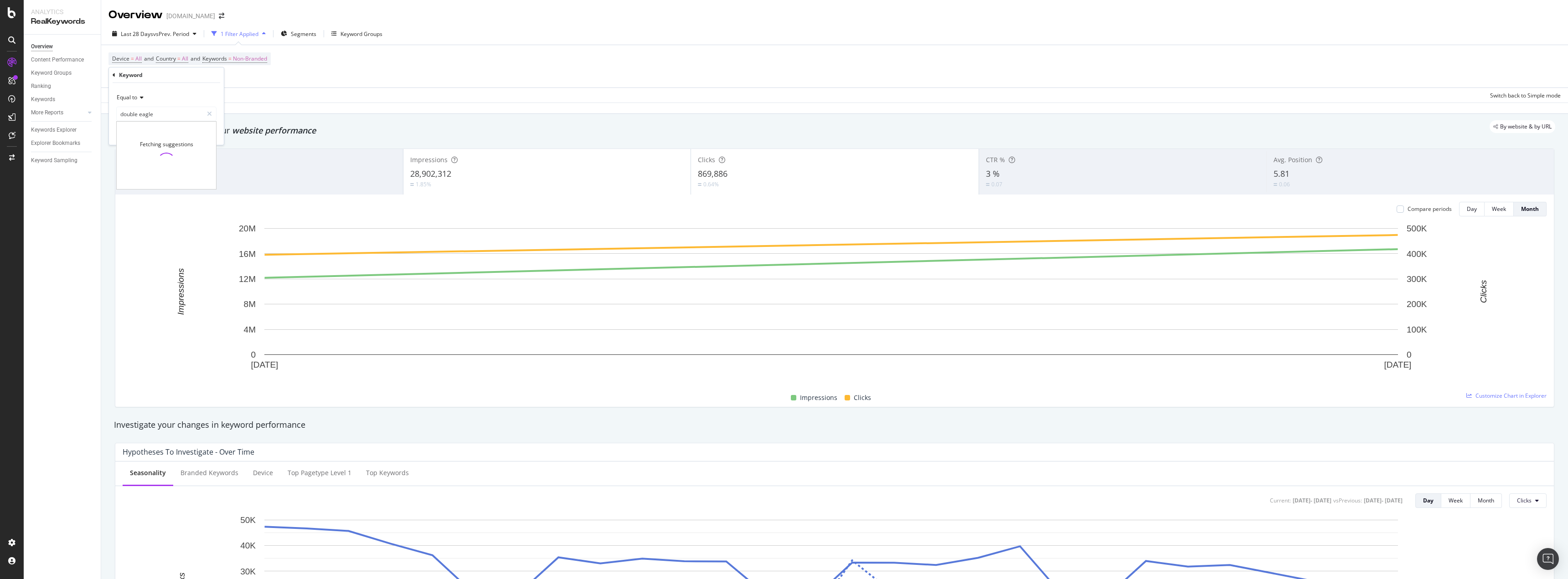
click at [167, 93] on div "Equal to" at bounding box center [166, 98] width 100 height 15
click at [174, 98] on div "Equal to" at bounding box center [166, 98] width 100 height 15
click at [207, 135] on div "Apply" at bounding box center [209, 133] width 14 height 7
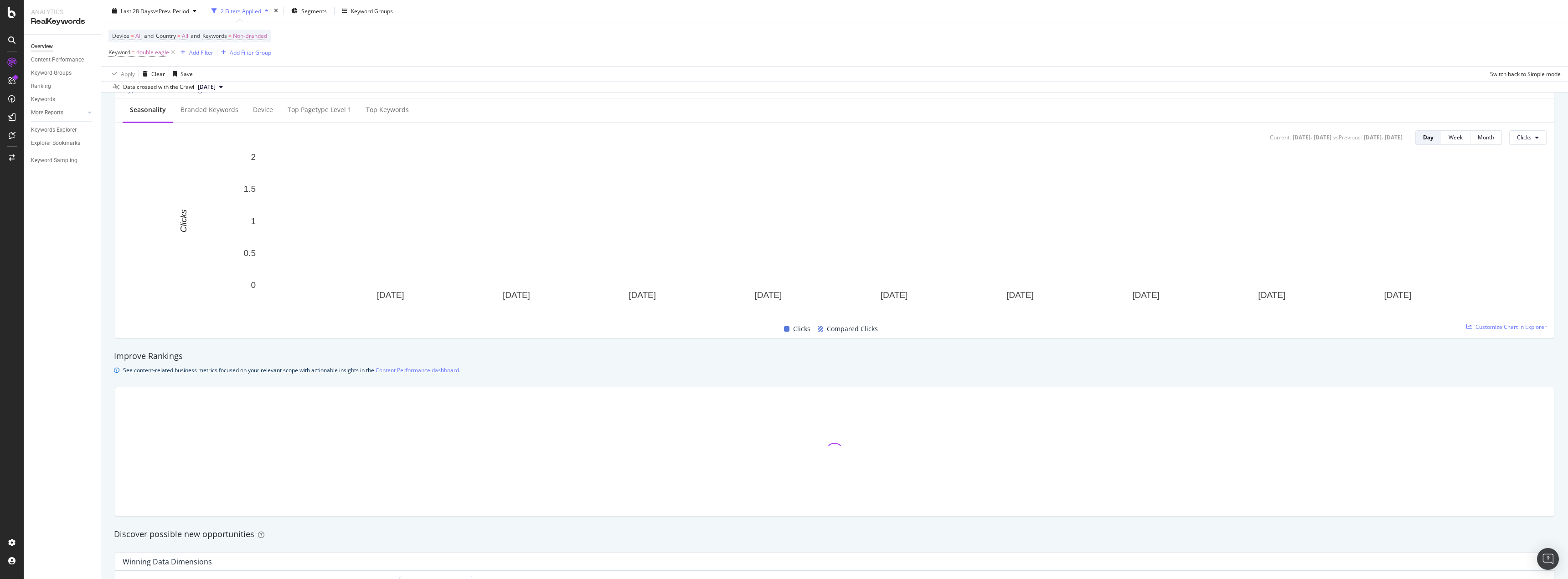
scroll to position [546, 0]
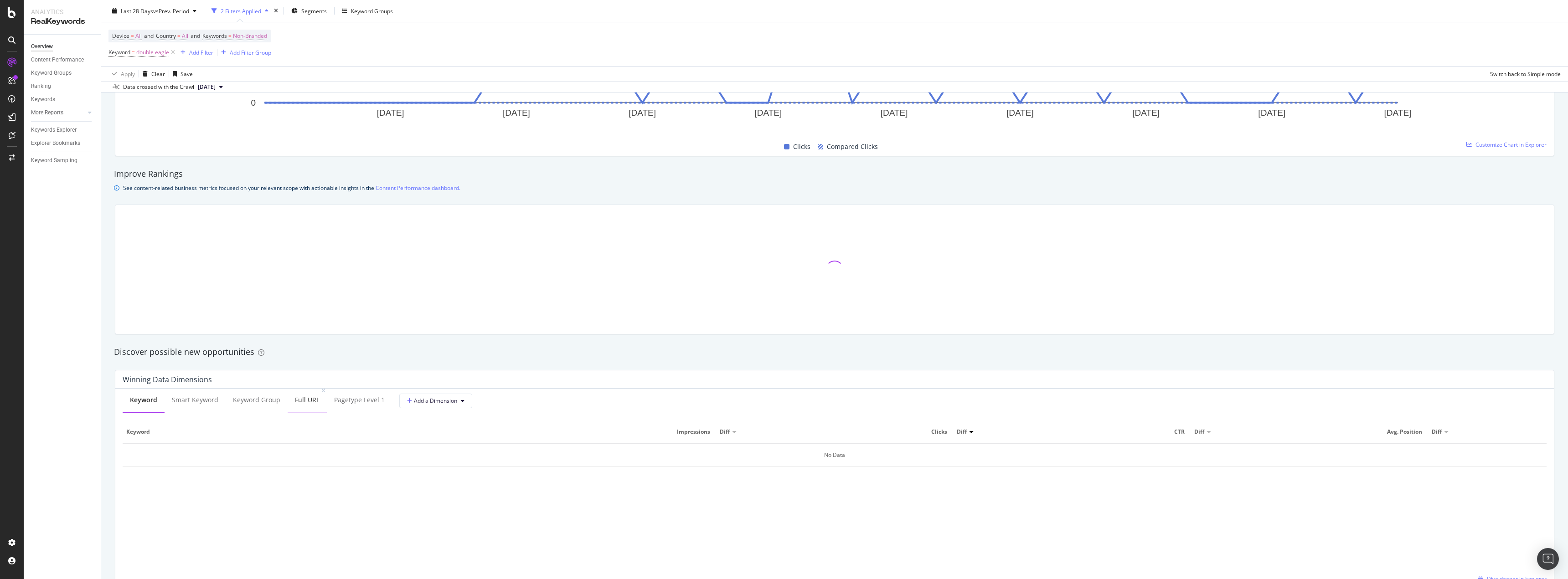
click at [302, 399] on div "Full URL" at bounding box center [307, 400] width 24 height 9
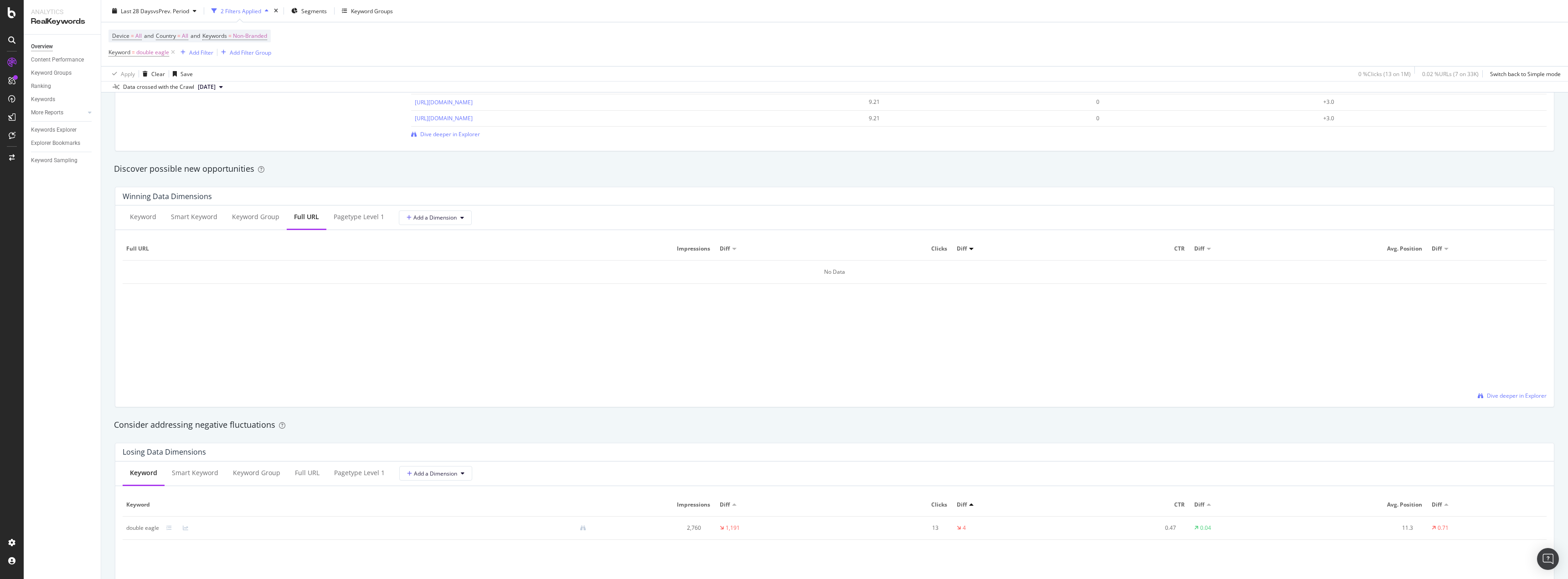
scroll to position [729, 0]
click at [140, 216] on div "Keyword" at bounding box center [143, 218] width 27 height 9
click at [196, 218] on div "Smart Keyword" at bounding box center [195, 218] width 47 height 9
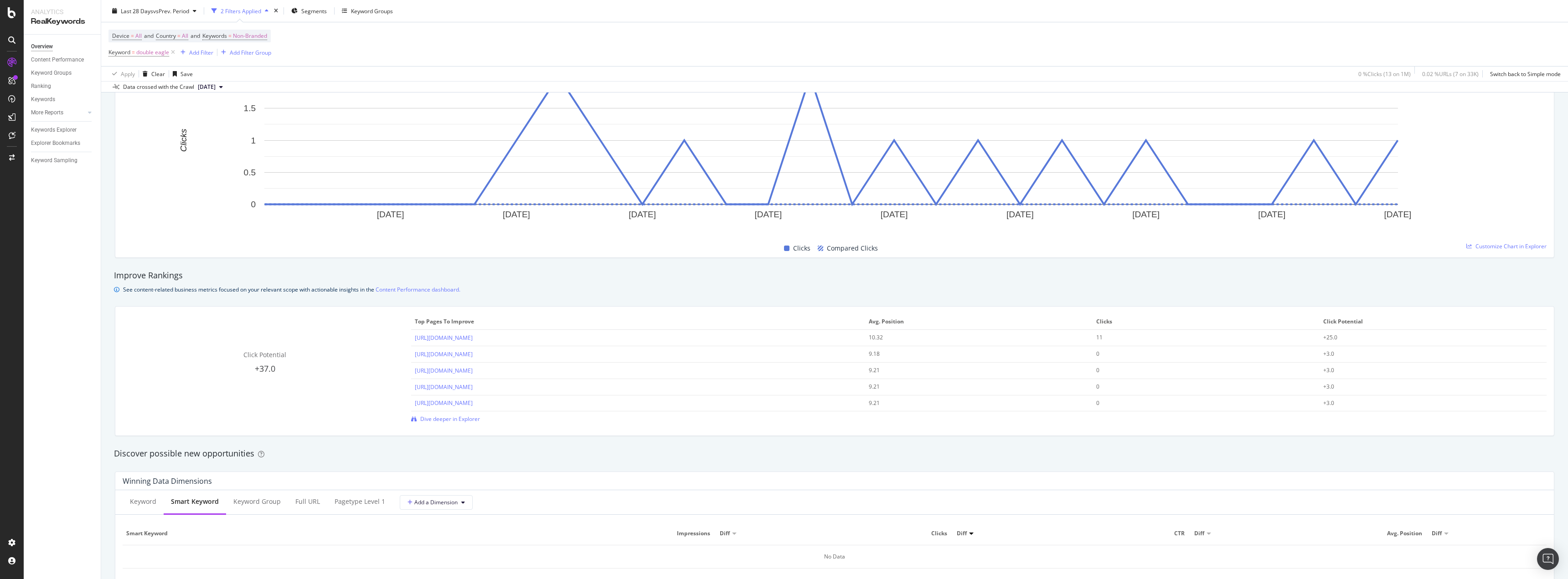
scroll to position [211, 0]
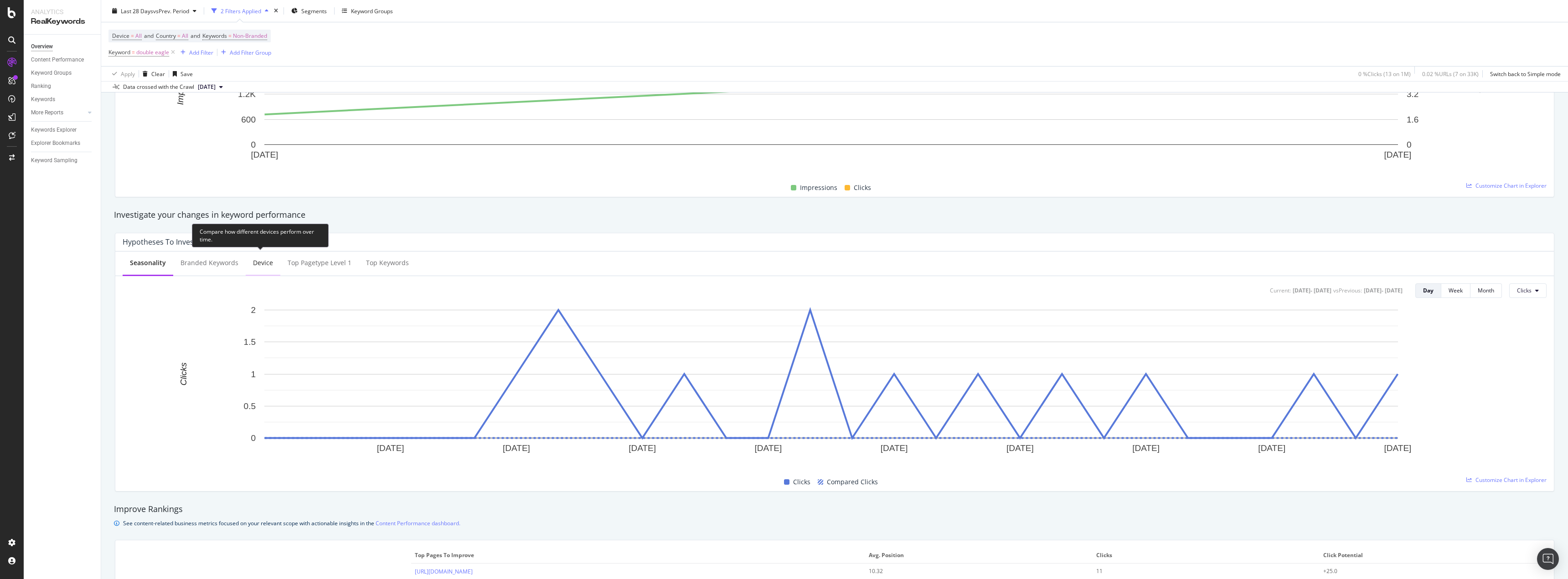
click at [253, 264] on div "Device" at bounding box center [262, 263] width 20 height 9
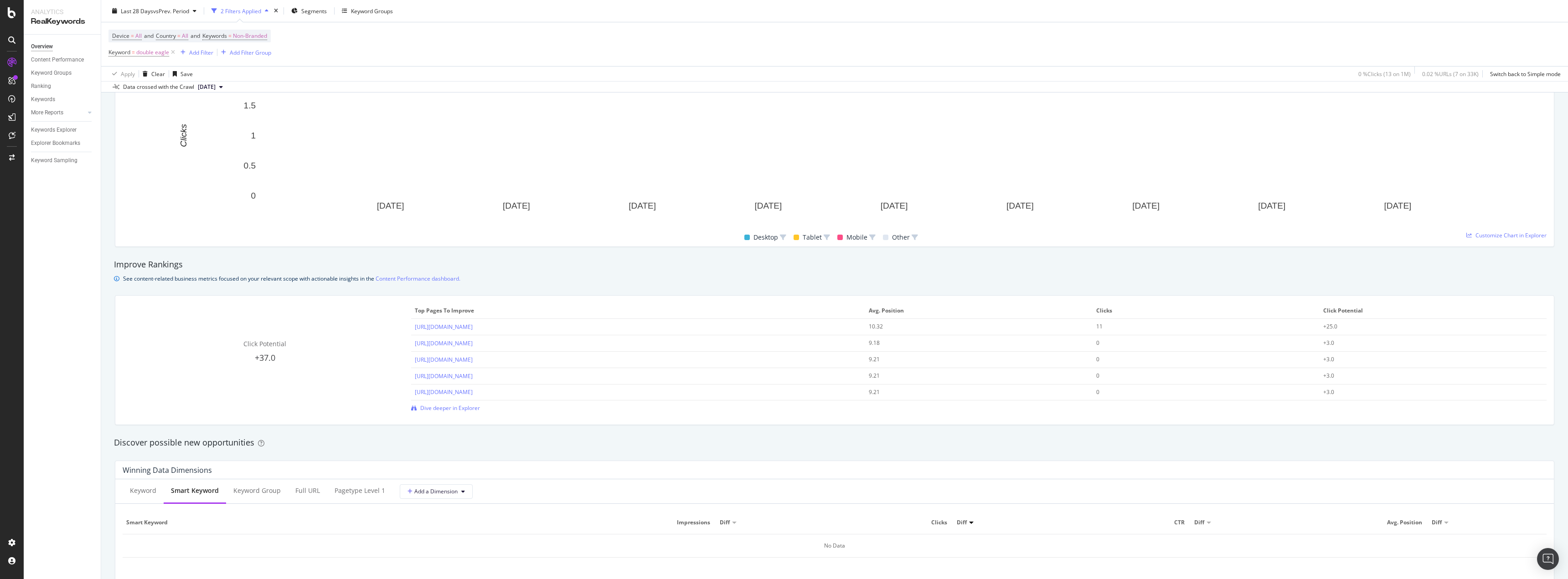
scroll to position [501, 0]
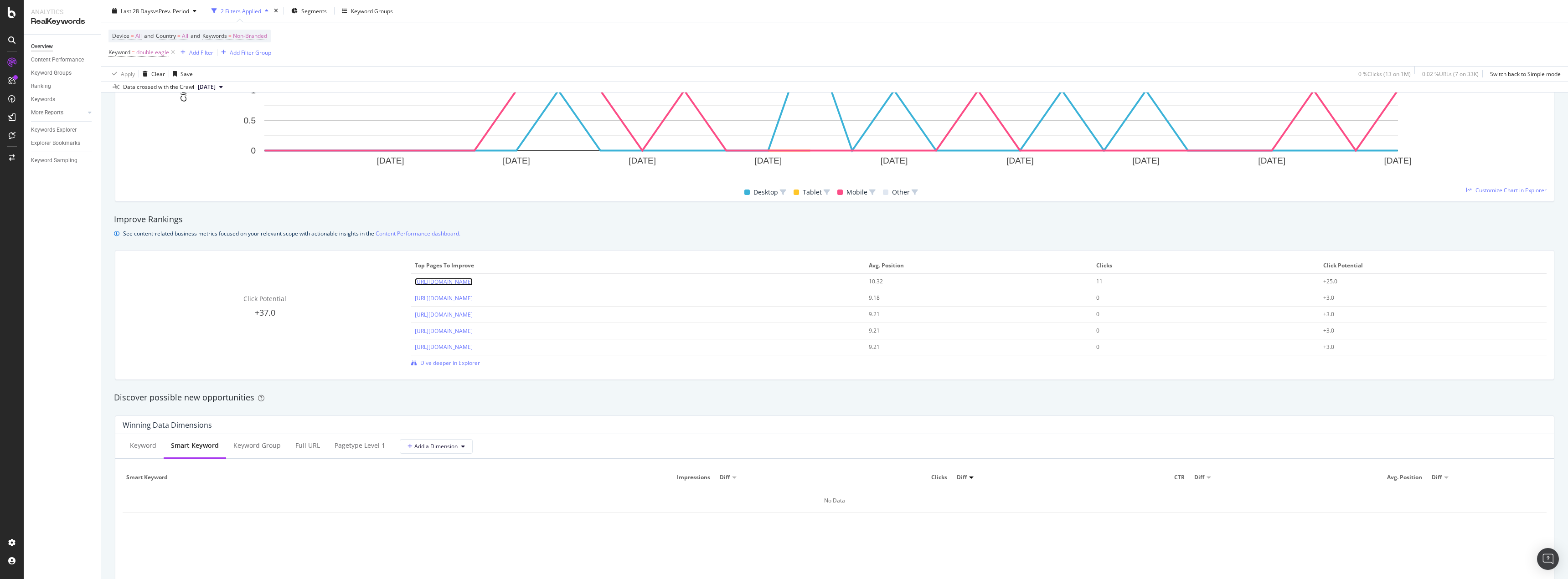
drag, startPoint x: 468, startPoint y: 279, endPoint x: 462, endPoint y: 281, distance: 6.3
click at [462, 281] on link "[URL][DOMAIN_NAME]" at bounding box center [444, 281] width 58 height 7
